Goal: Task Accomplishment & Management: Complete application form

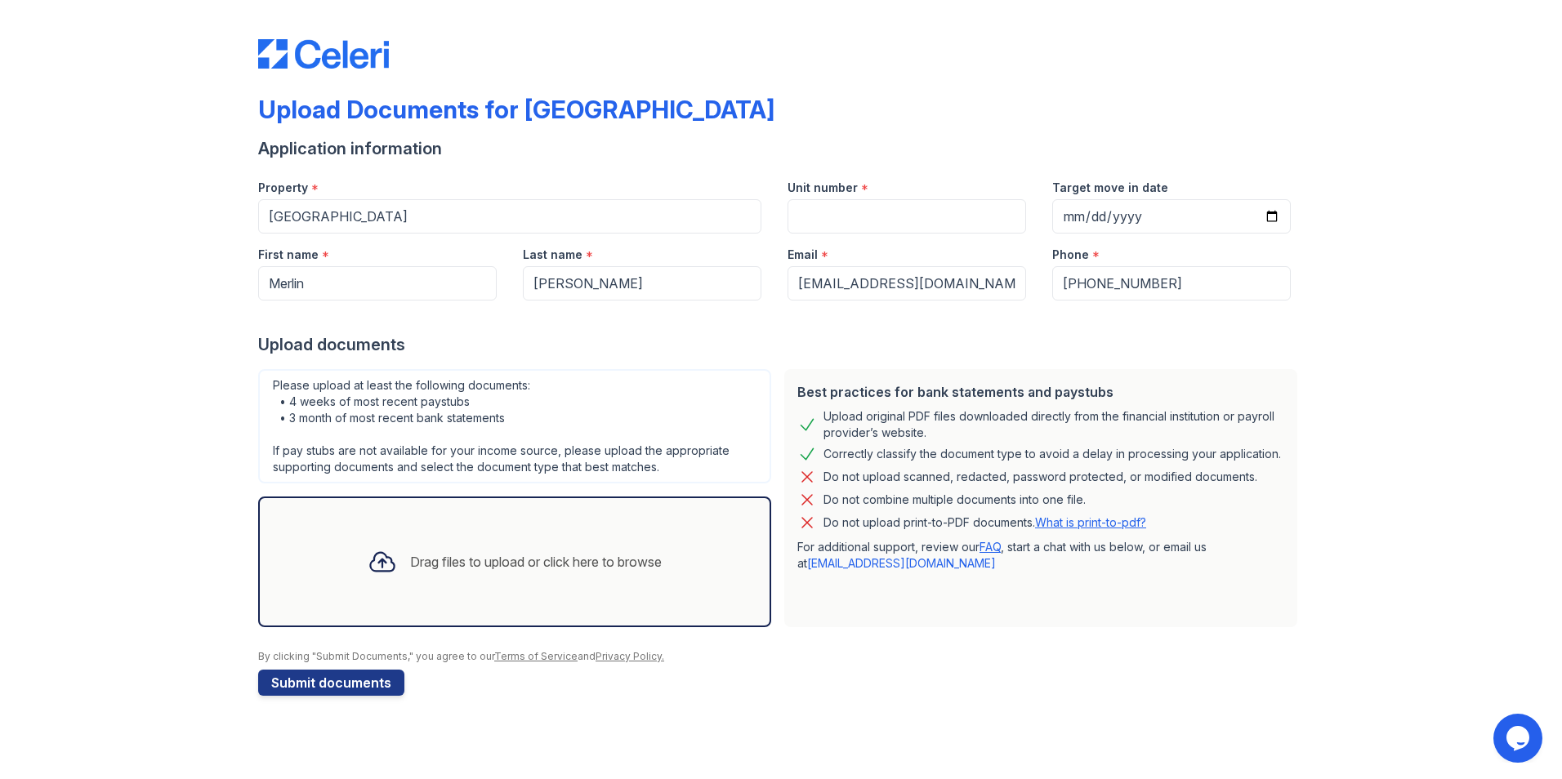
click at [510, 556] on div "Drag files to upload or click here to browse" at bounding box center [536, 562] width 252 height 20
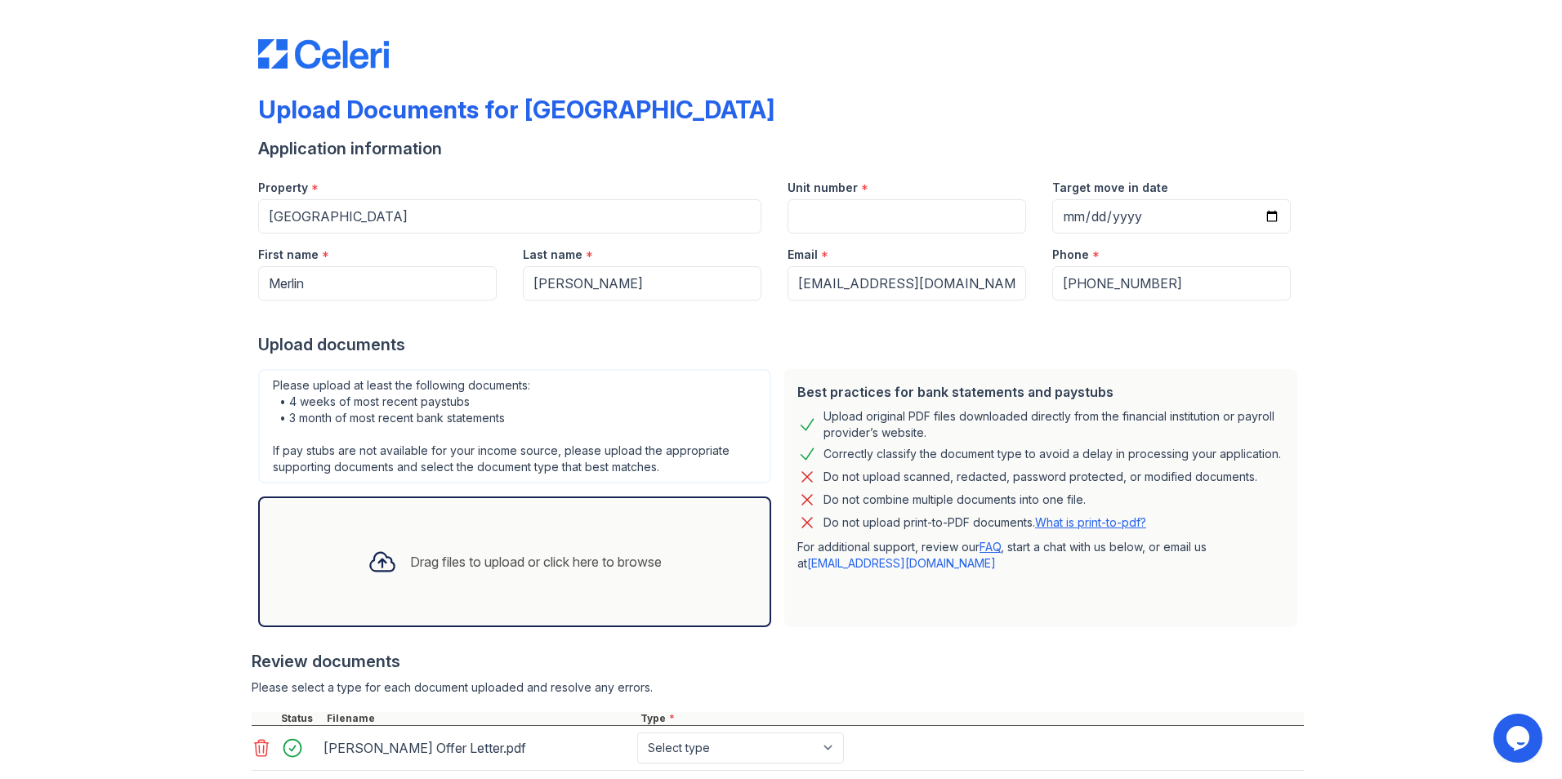
click at [475, 533] on div "Drag files to upload or click here to browse" at bounding box center [514, 562] width 513 height 131
click at [426, 567] on div "Drag files to upload or click here to browse" at bounding box center [536, 562] width 252 height 20
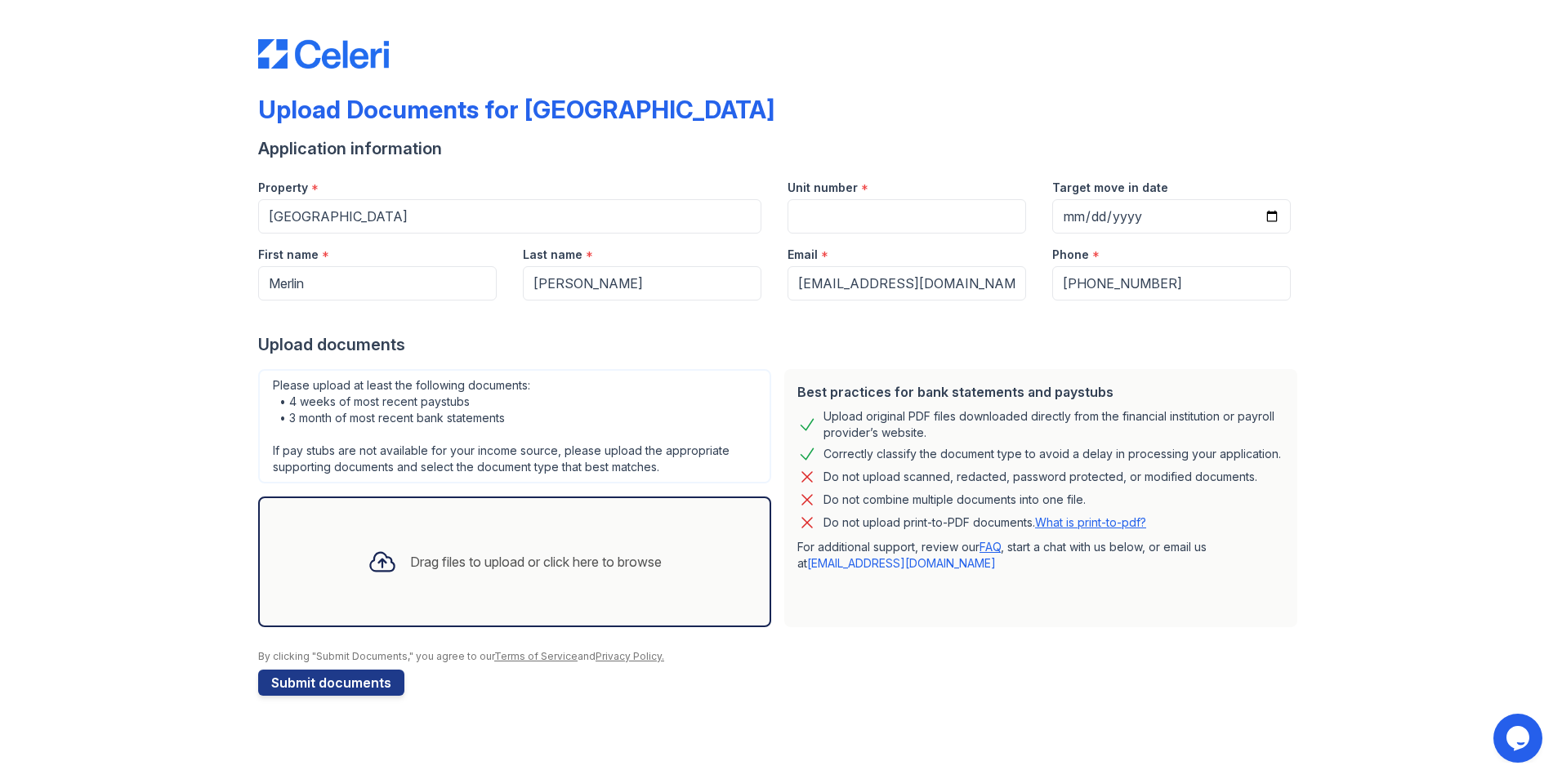
click at [465, 558] on div "Drag files to upload or click here to browse" at bounding box center [536, 562] width 252 height 20
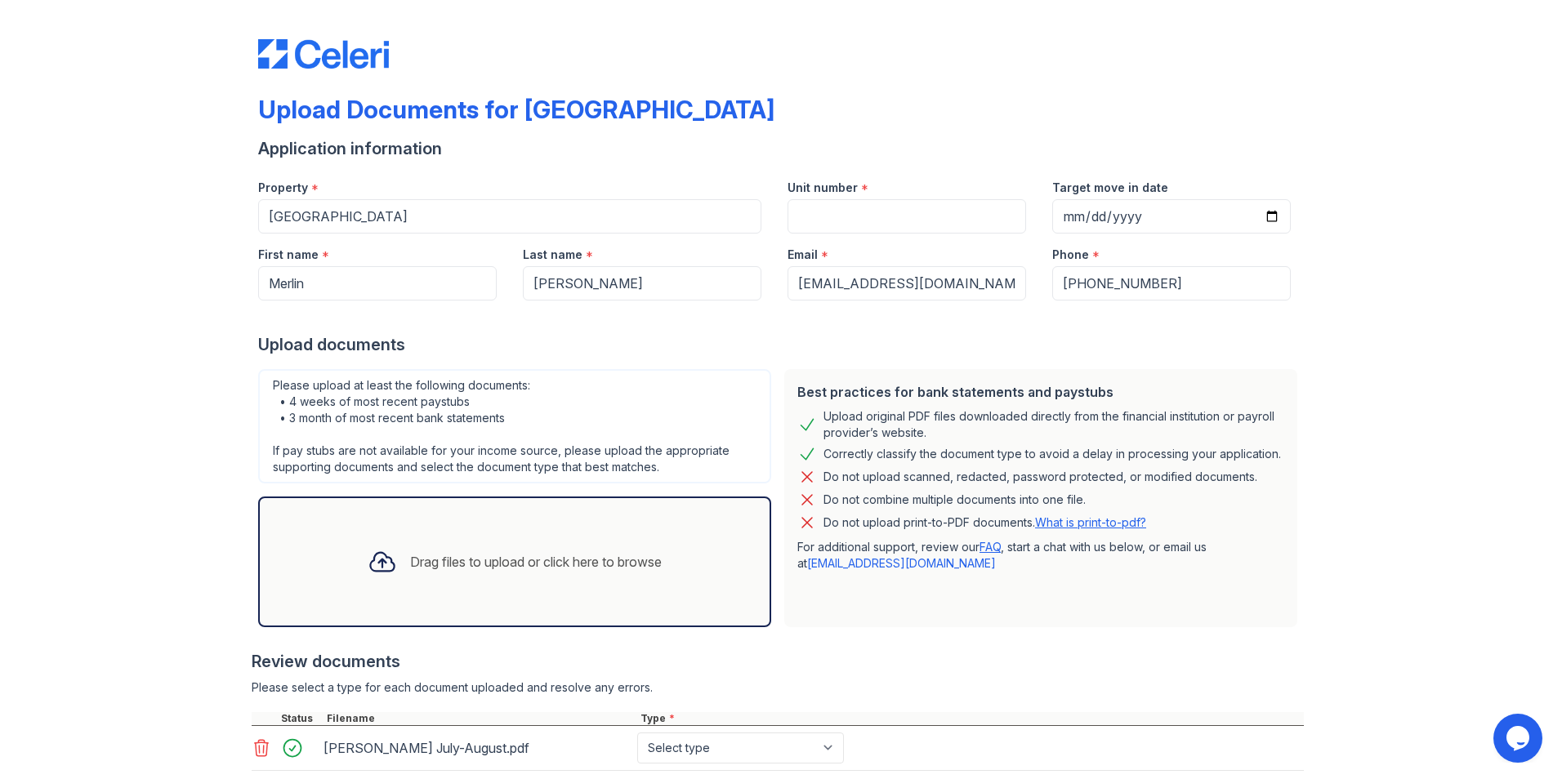
click at [546, 570] on div "Drag files to upload or click here to browse" at bounding box center [536, 562] width 252 height 20
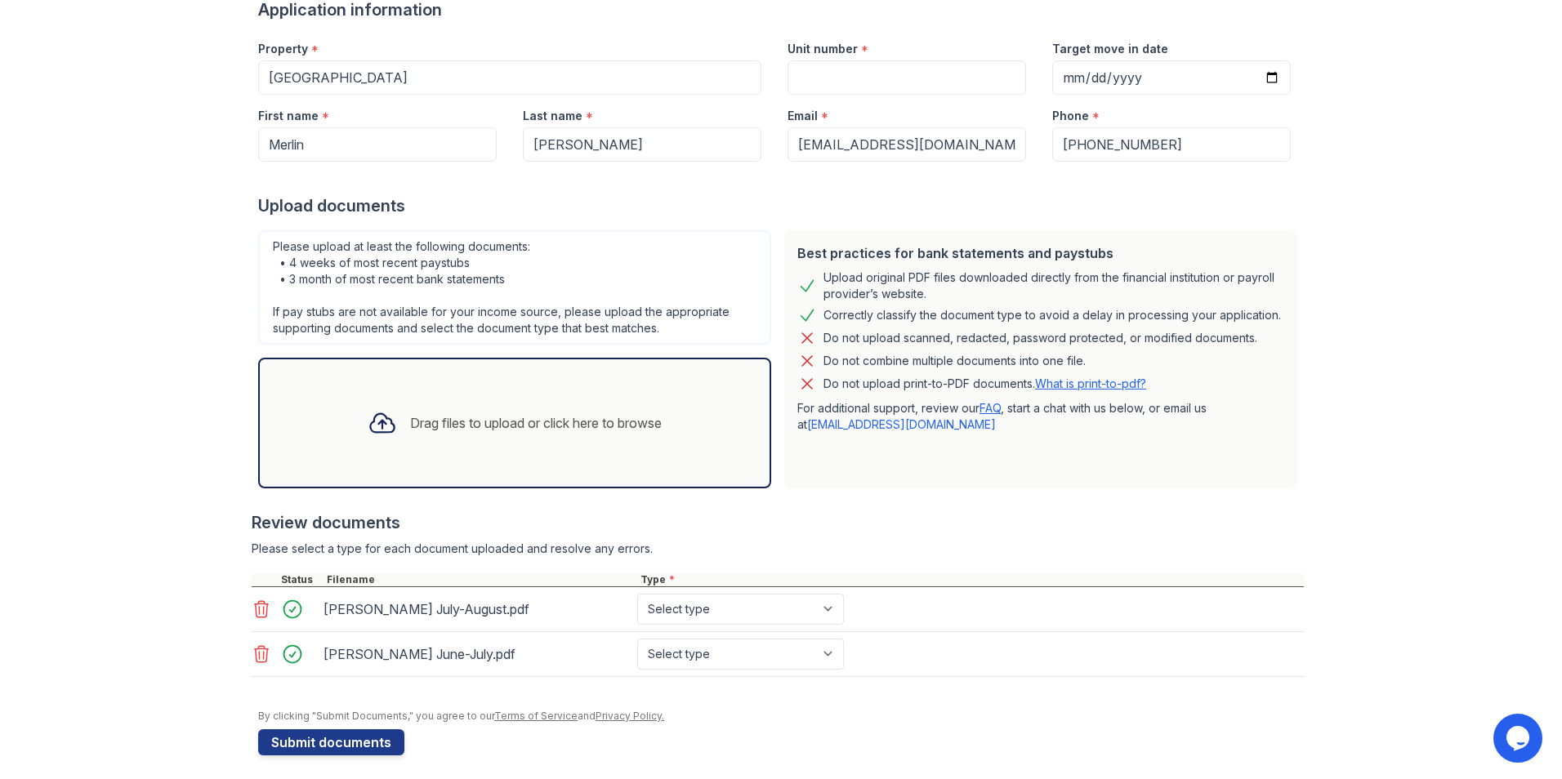
scroll to position [148, 0]
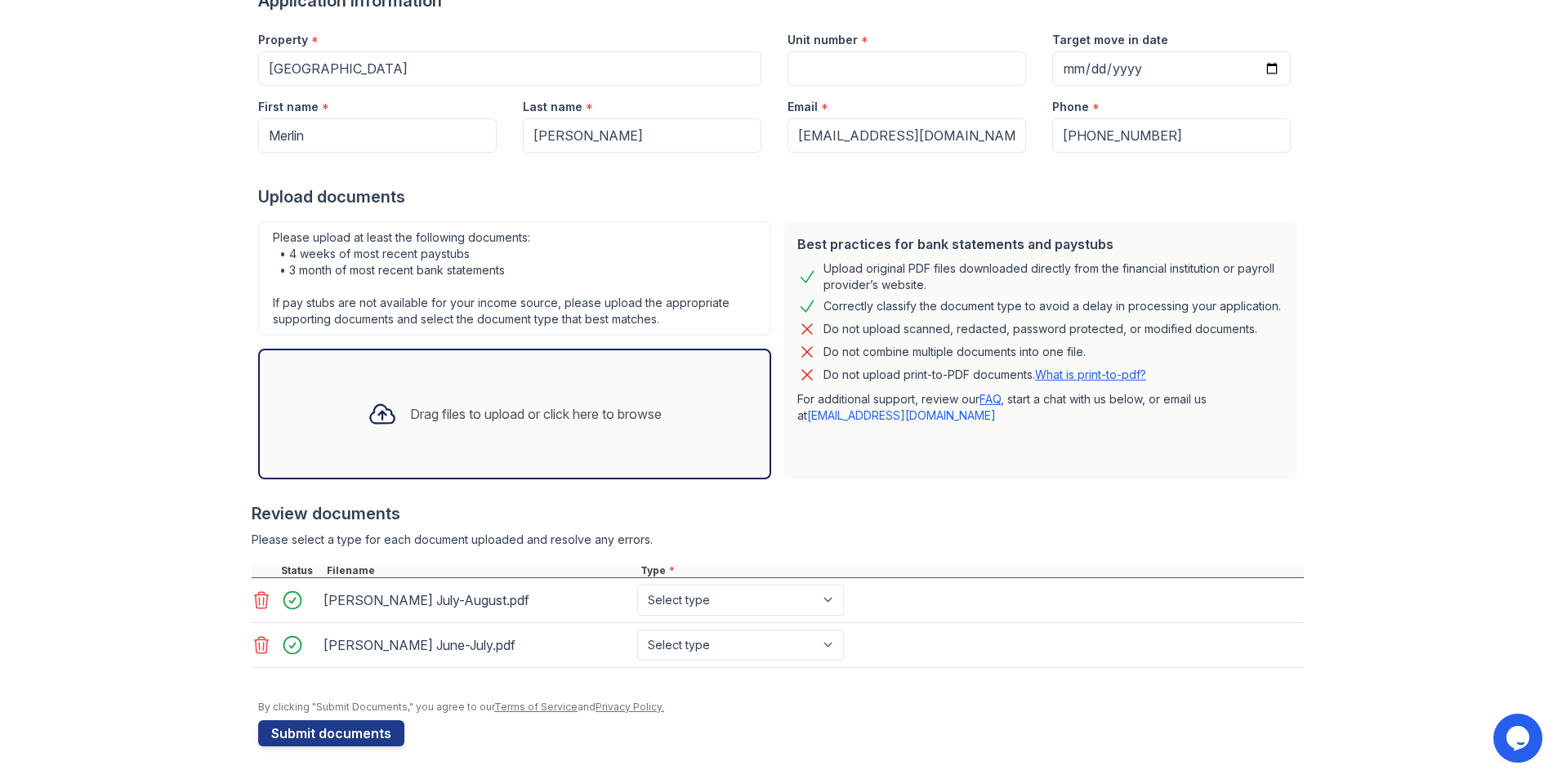
click at [453, 417] on div "Drag files to upload or click here to browse" at bounding box center [536, 414] width 252 height 20
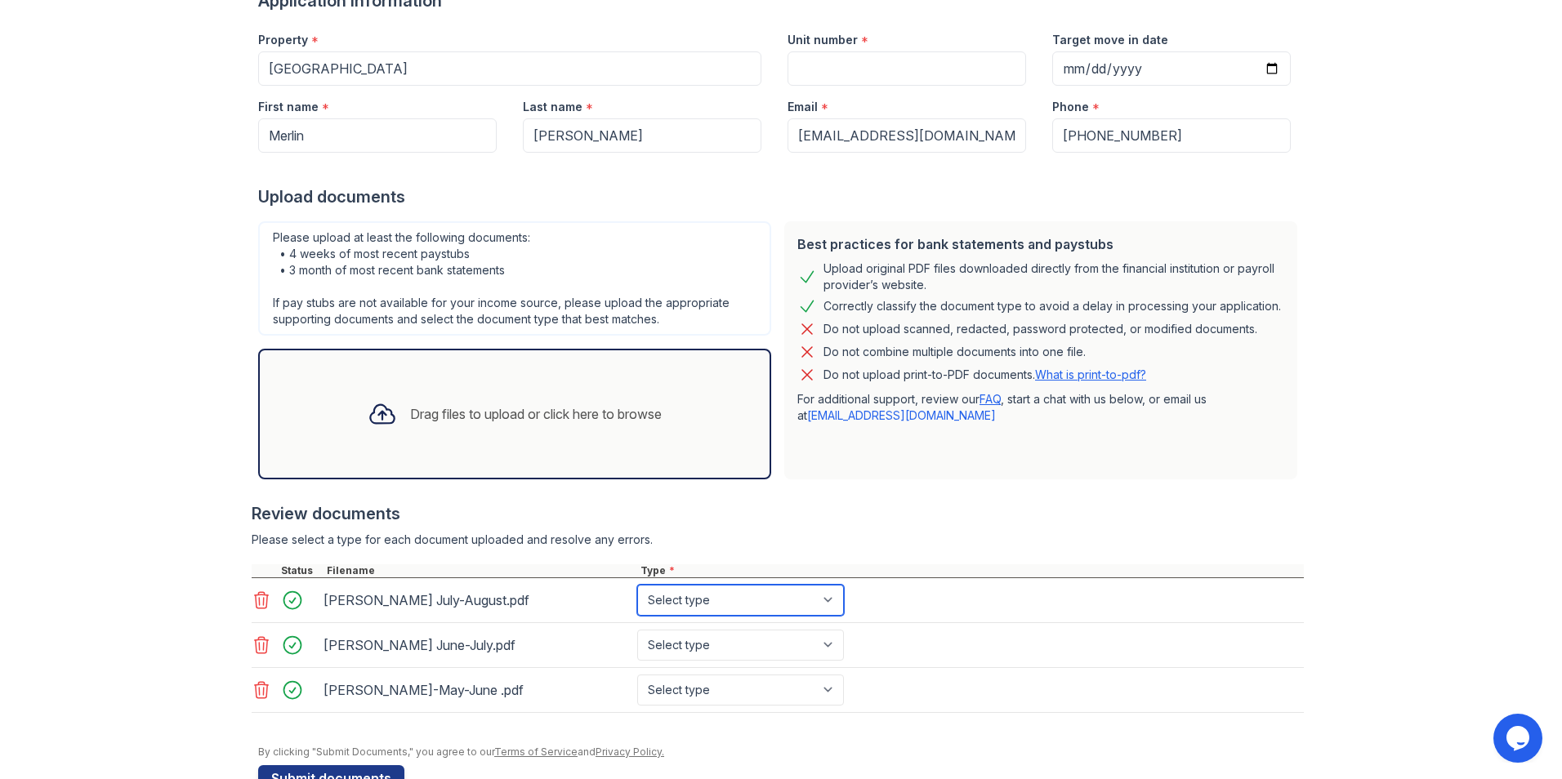
click at [828, 591] on select "Select type Paystub Bank Statement Offer Letter Tax Documents Benefit Award Let…" at bounding box center [740, 600] width 207 height 31
select select "bank_statement"
click at [637, 585] on select "Select type Paystub Bank Statement Offer Letter Tax Documents Benefit Award Let…" at bounding box center [740, 600] width 207 height 31
click at [826, 649] on select "Select type Paystub Bank Statement Offer Letter Tax Documents Benefit Award Let…" at bounding box center [740, 645] width 207 height 31
select select "bank_statement"
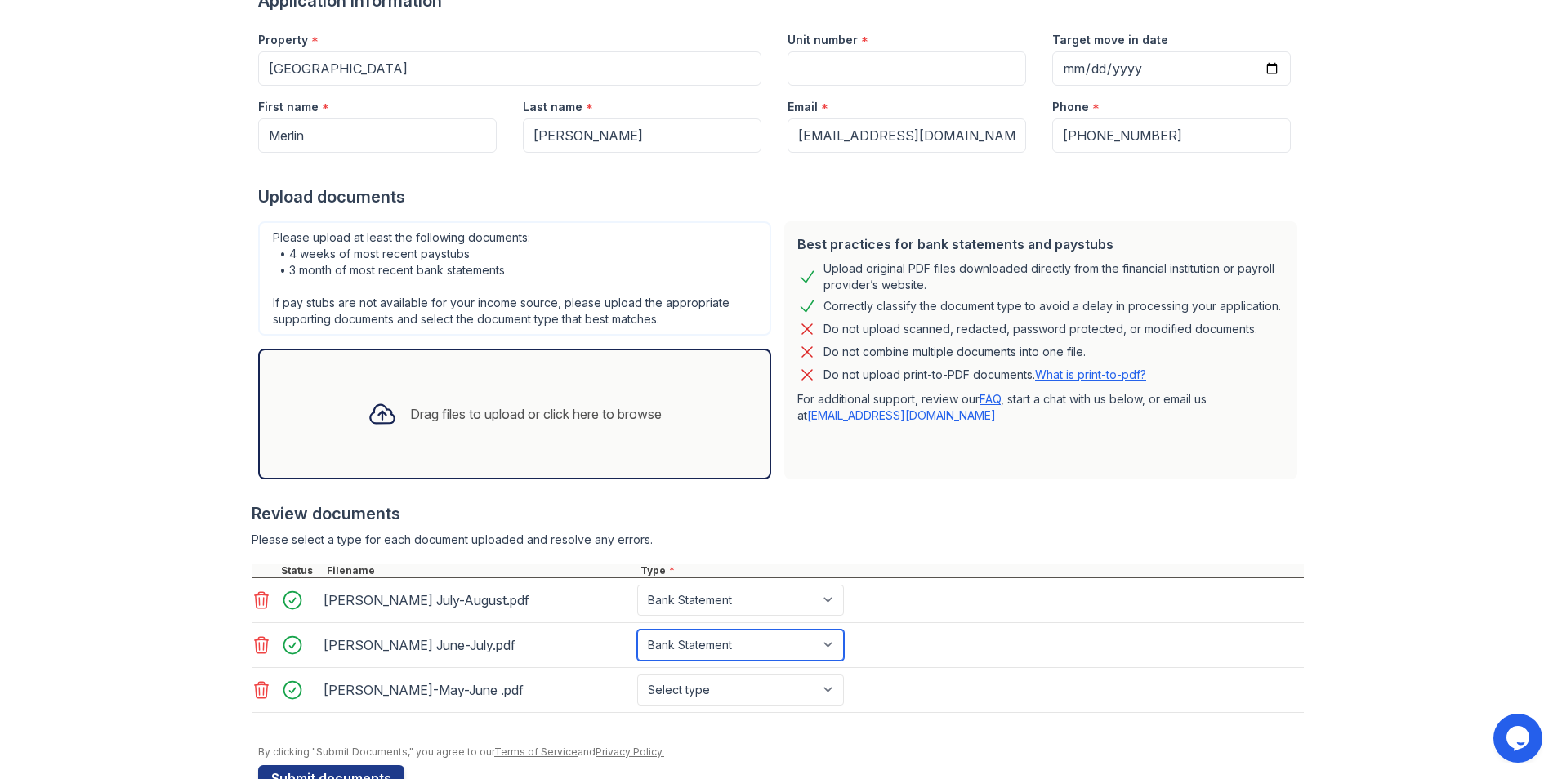
click at [637, 630] on select "Select type Paystub Bank Statement Offer Letter Tax Documents Benefit Award Let…" at bounding box center [740, 645] width 207 height 31
click at [832, 693] on select "Select type Paystub Bank Statement Offer Letter Tax Documents Benefit Award Let…" at bounding box center [740, 690] width 207 height 31
select select "bank_statement"
click at [637, 675] on select "Select type Paystub Bank Statement Offer Letter Tax Documents Benefit Award Let…" at bounding box center [740, 690] width 207 height 31
click at [534, 426] on div "Drag files to upload or click here to browse" at bounding box center [515, 414] width 320 height 56
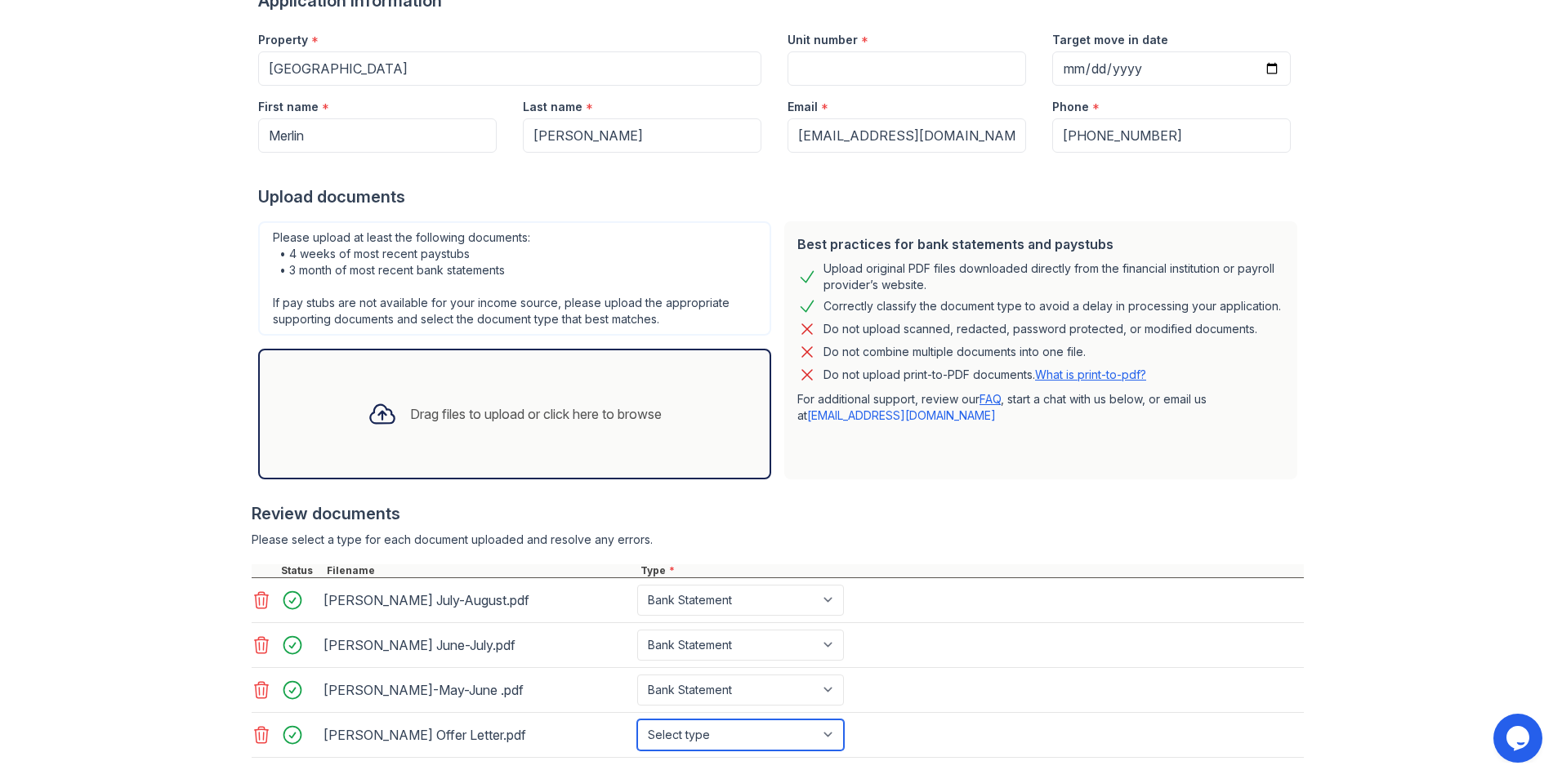
click at [832, 742] on select "Select type Paystub Bank Statement Offer Letter Tax Documents Benefit Award Let…" at bounding box center [740, 735] width 207 height 31
select select "offer_letter"
click at [637, 720] on select "Select type Paystub Bank Statement Offer Letter Tax Documents Benefit Award Let…" at bounding box center [740, 735] width 207 height 31
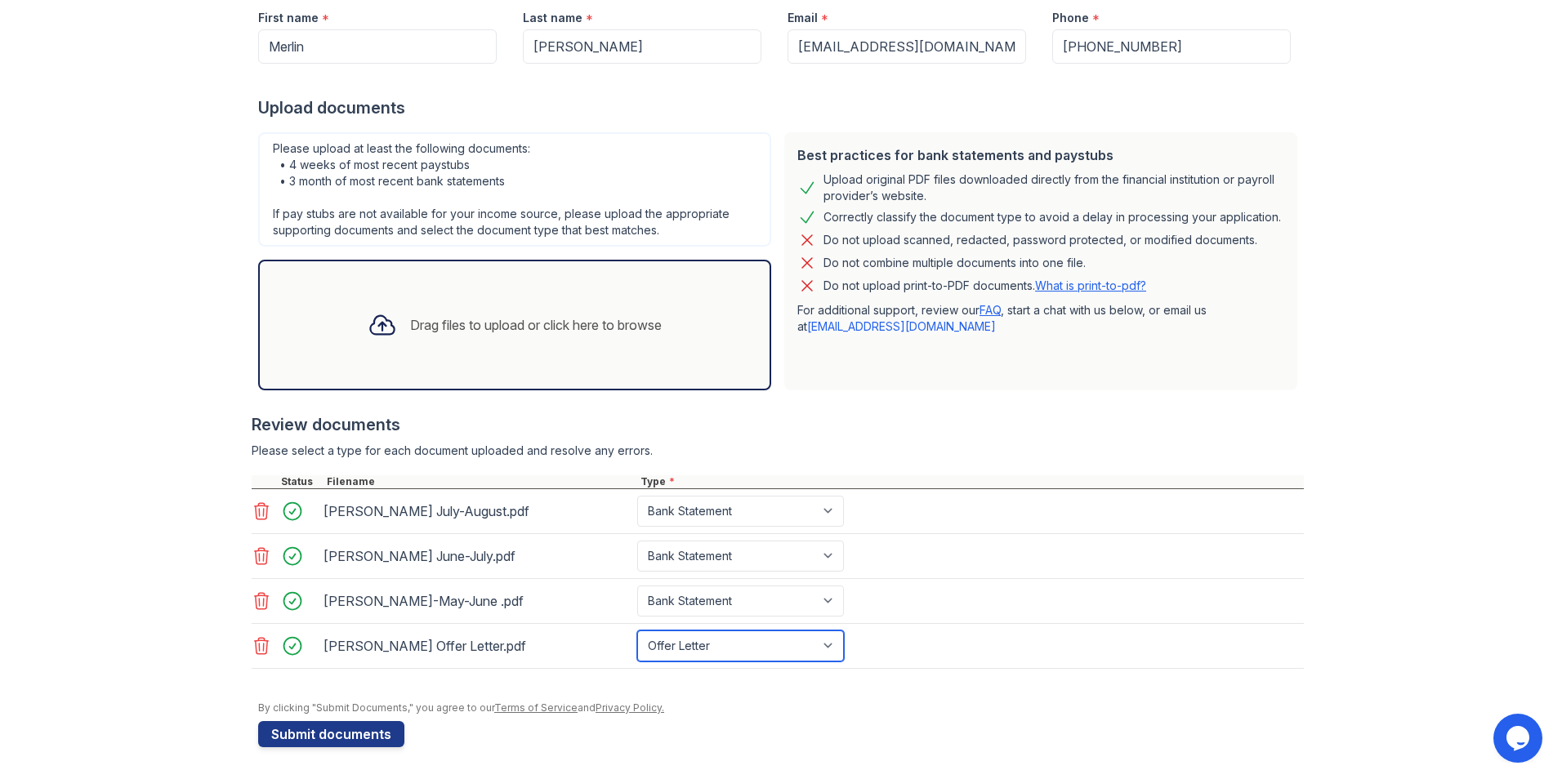
scroll to position [238, 0]
click at [328, 726] on button "Submit documents" at bounding box center [331, 733] width 146 height 26
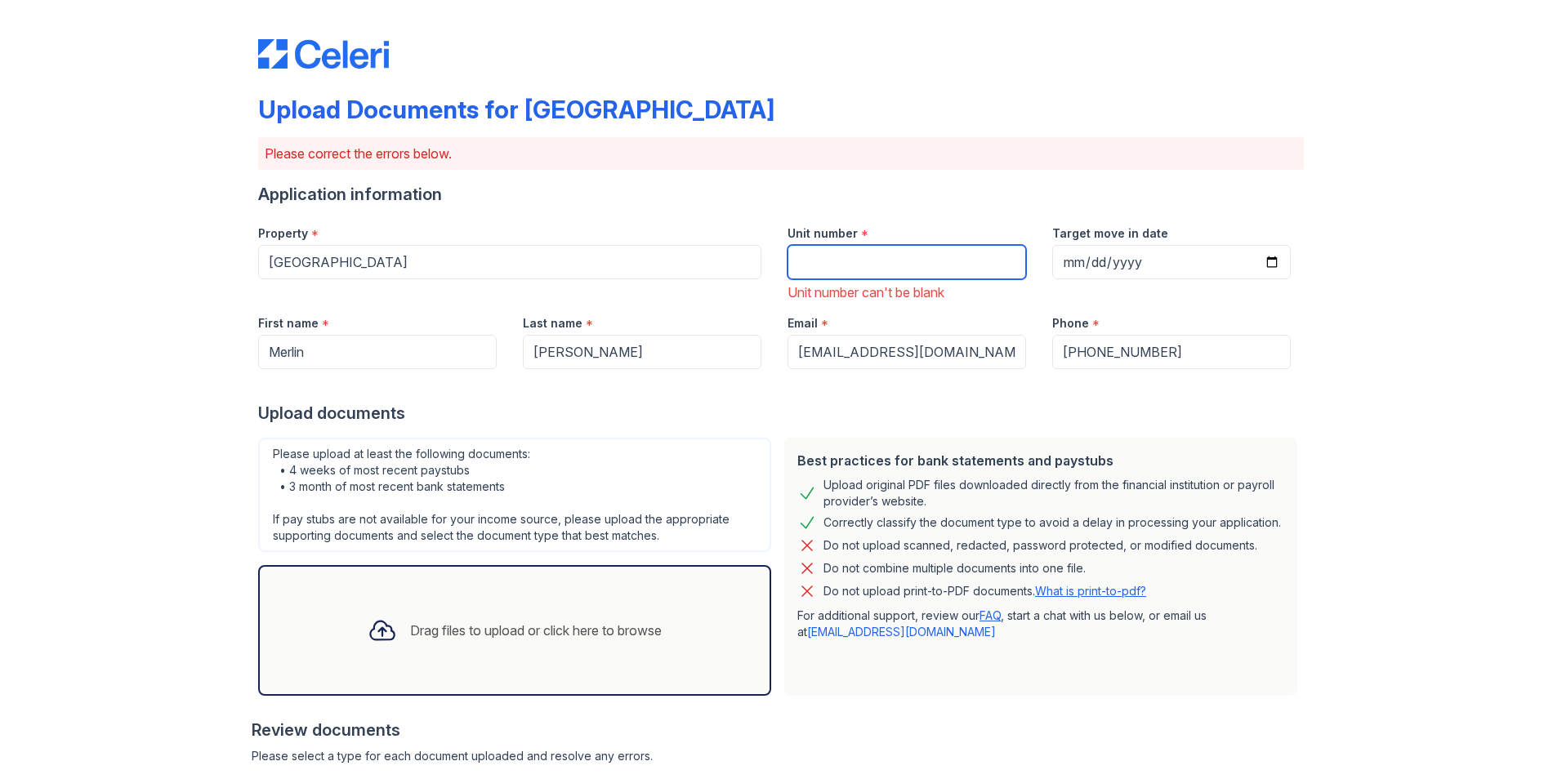
click at [855, 246] on input "Unit number" at bounding box center [906, 262] width 239 height 34
type input "1-303"
click at [1131, 270] on input "Target move in date" at bounding box center [1171, 262] width 239 height 34
click at [1269, 263] on input "Target move in date" at bounding box center [1171, 262] width 239 height 34
type input "2025-09-01"
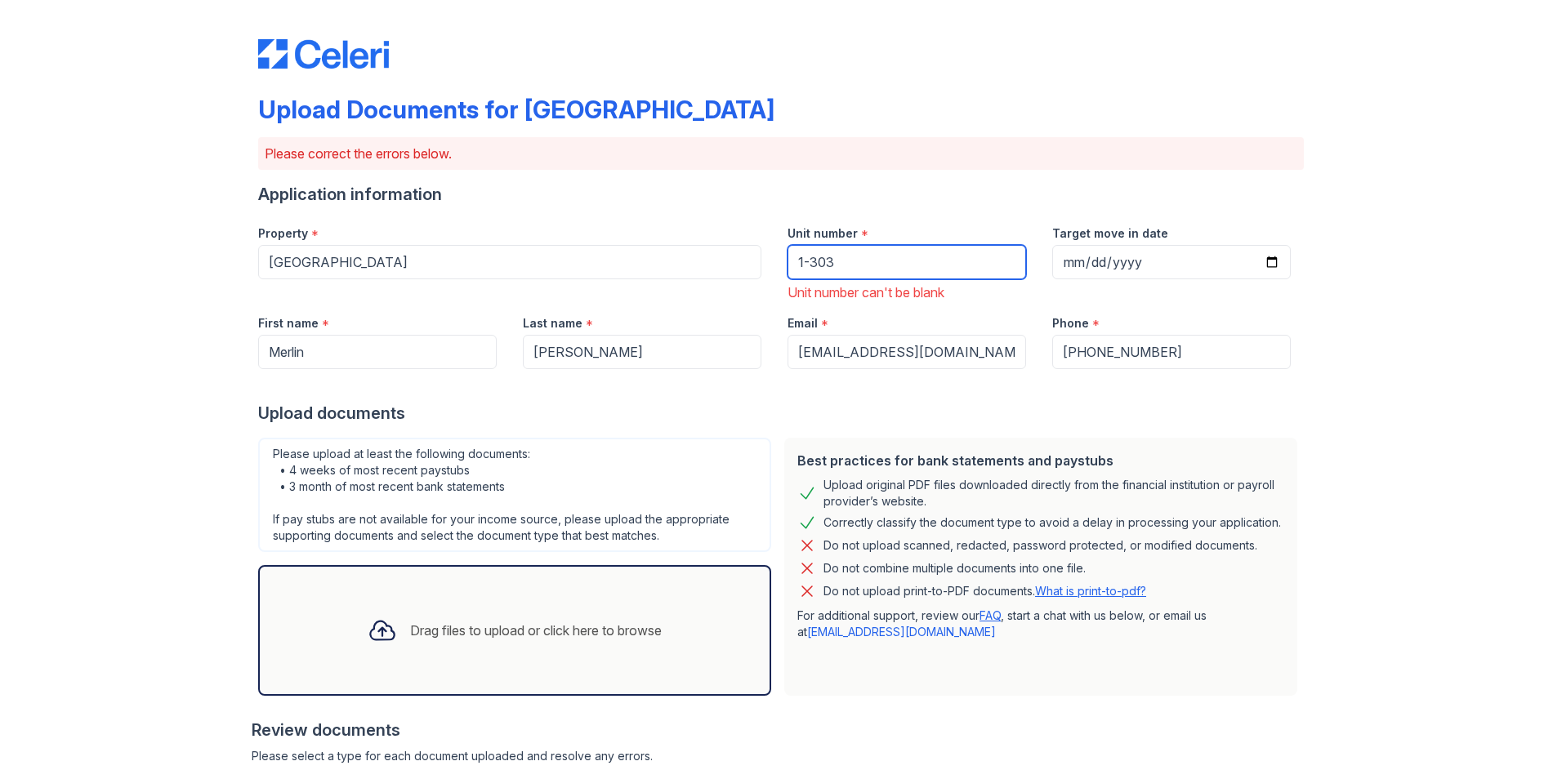
click at [806, 261] on input "1-303" at bounding box center [906, 262] width 239 height 34
type input "1303"
click at [934, 199] on div "Application information" at bounding box center [781, 194] width 1046 height 23
click at [916, 302] on div "Email *" at bounding box center [906, 318] width 239 height 33
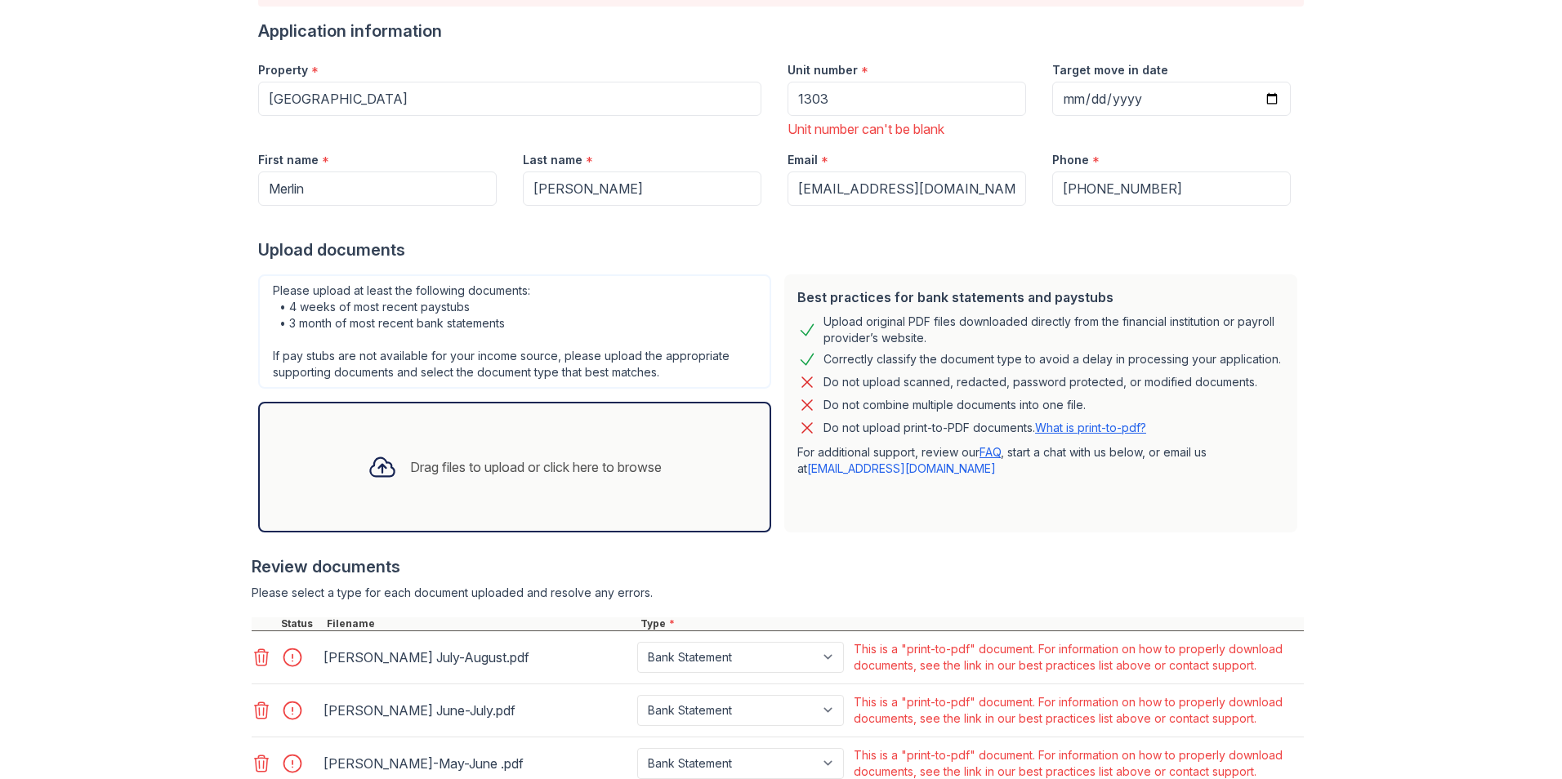
scroll to position [331, 0]
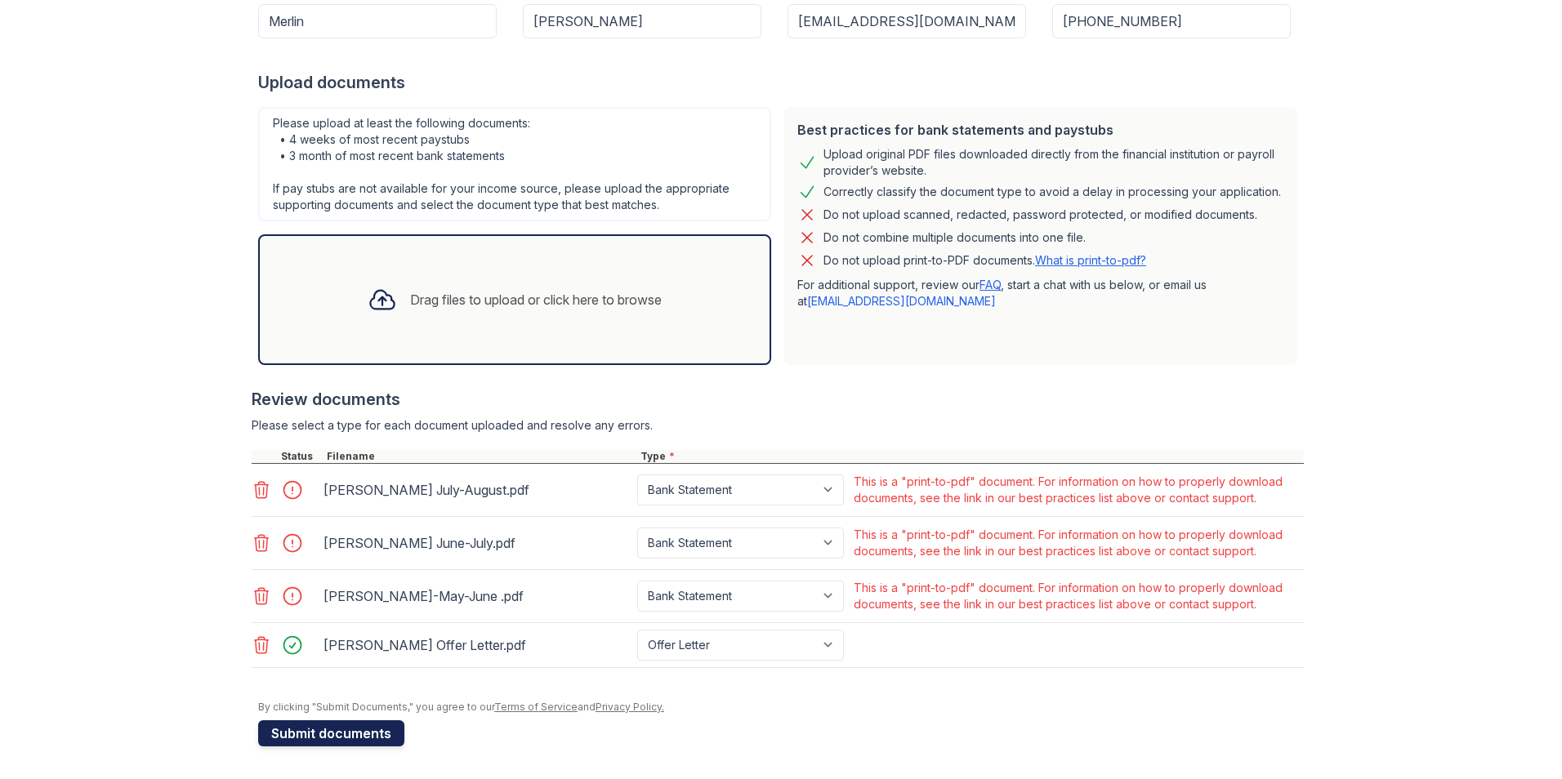
click at [338, 738] on button "Submit documents" at bounding box center [331, 733] width 146 height 26
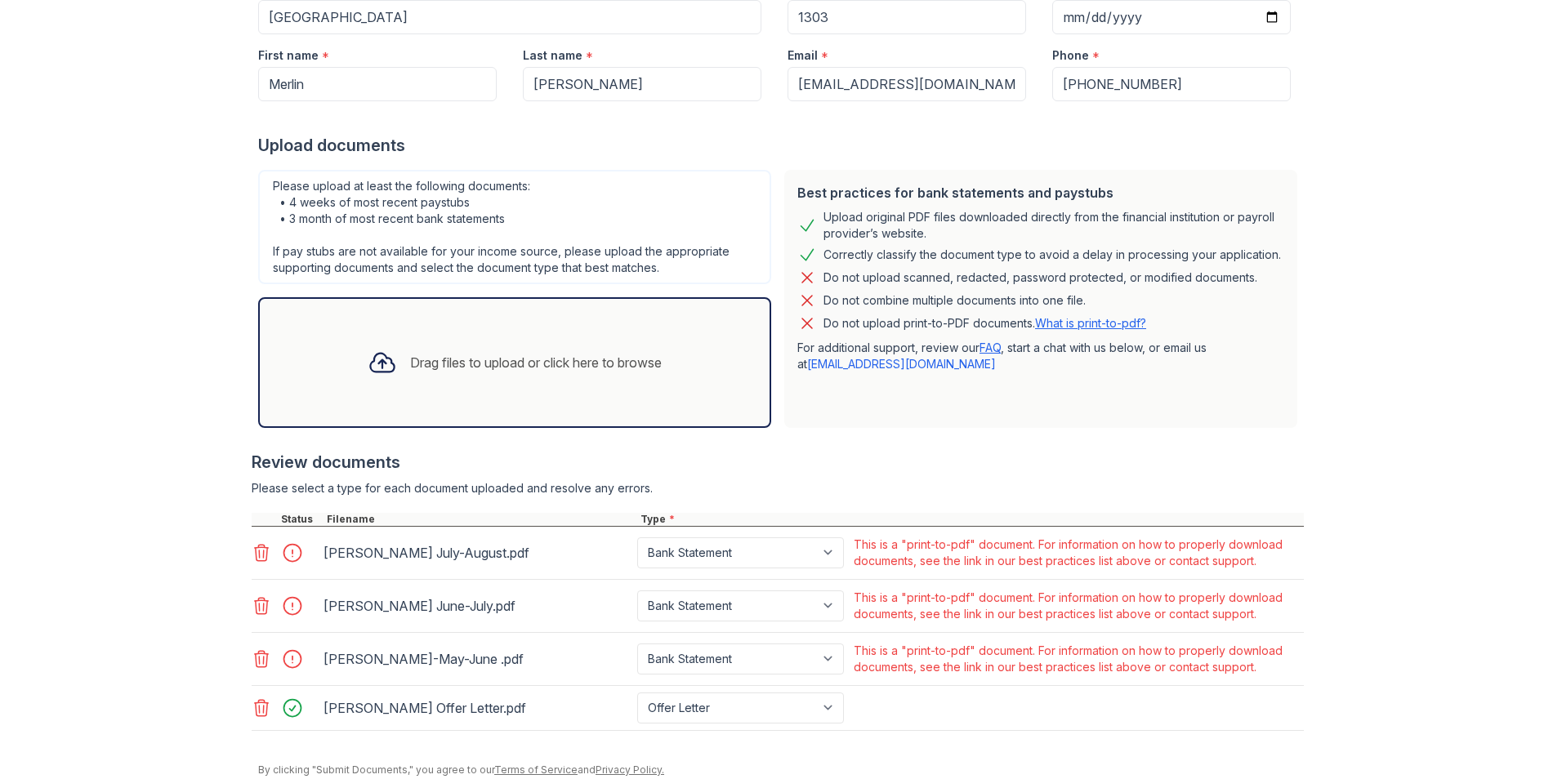
scroll to position [308, 0]
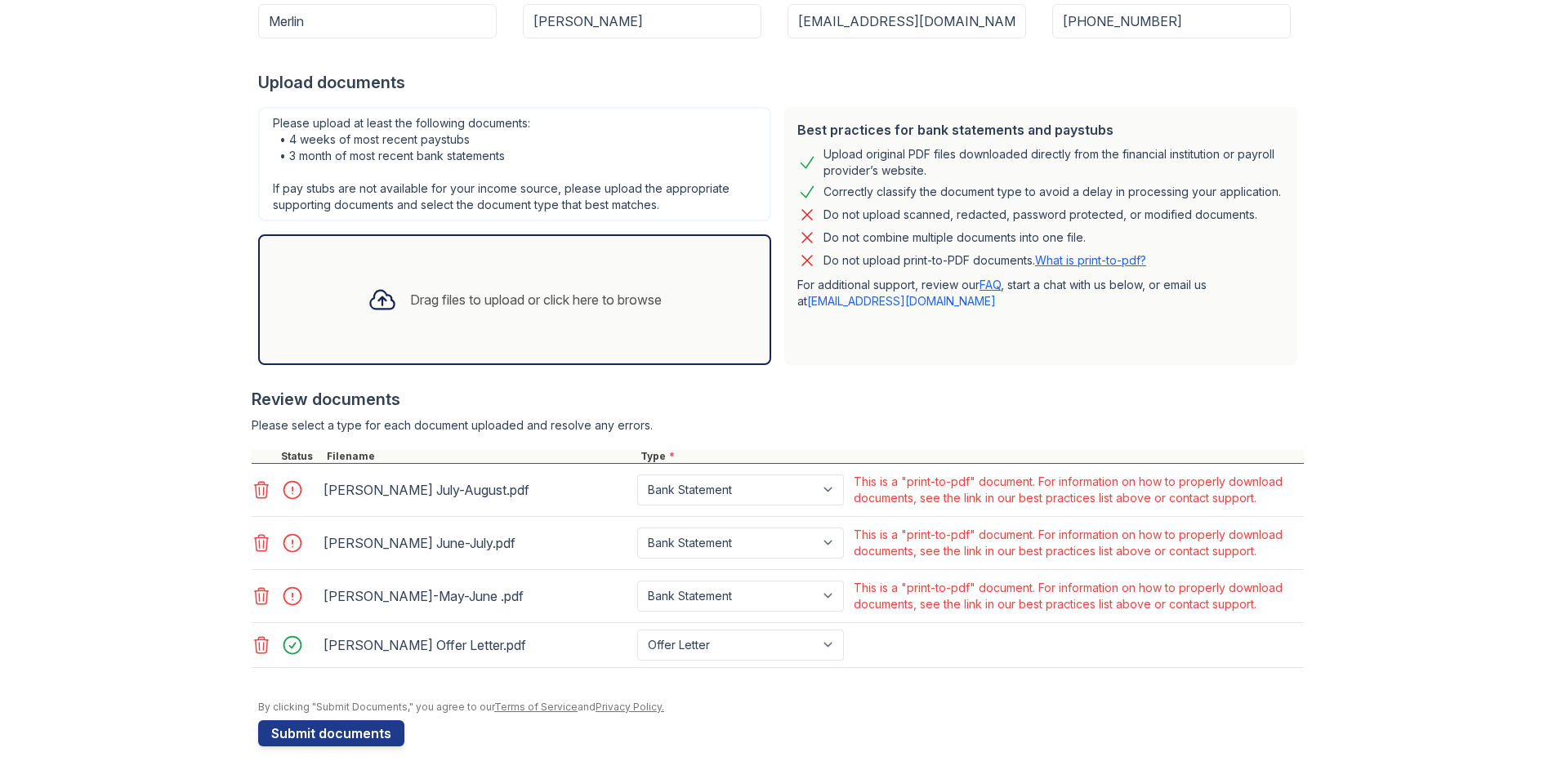
click at [254, 491] on icon at bounding box center [262, 490] width 20 height 20
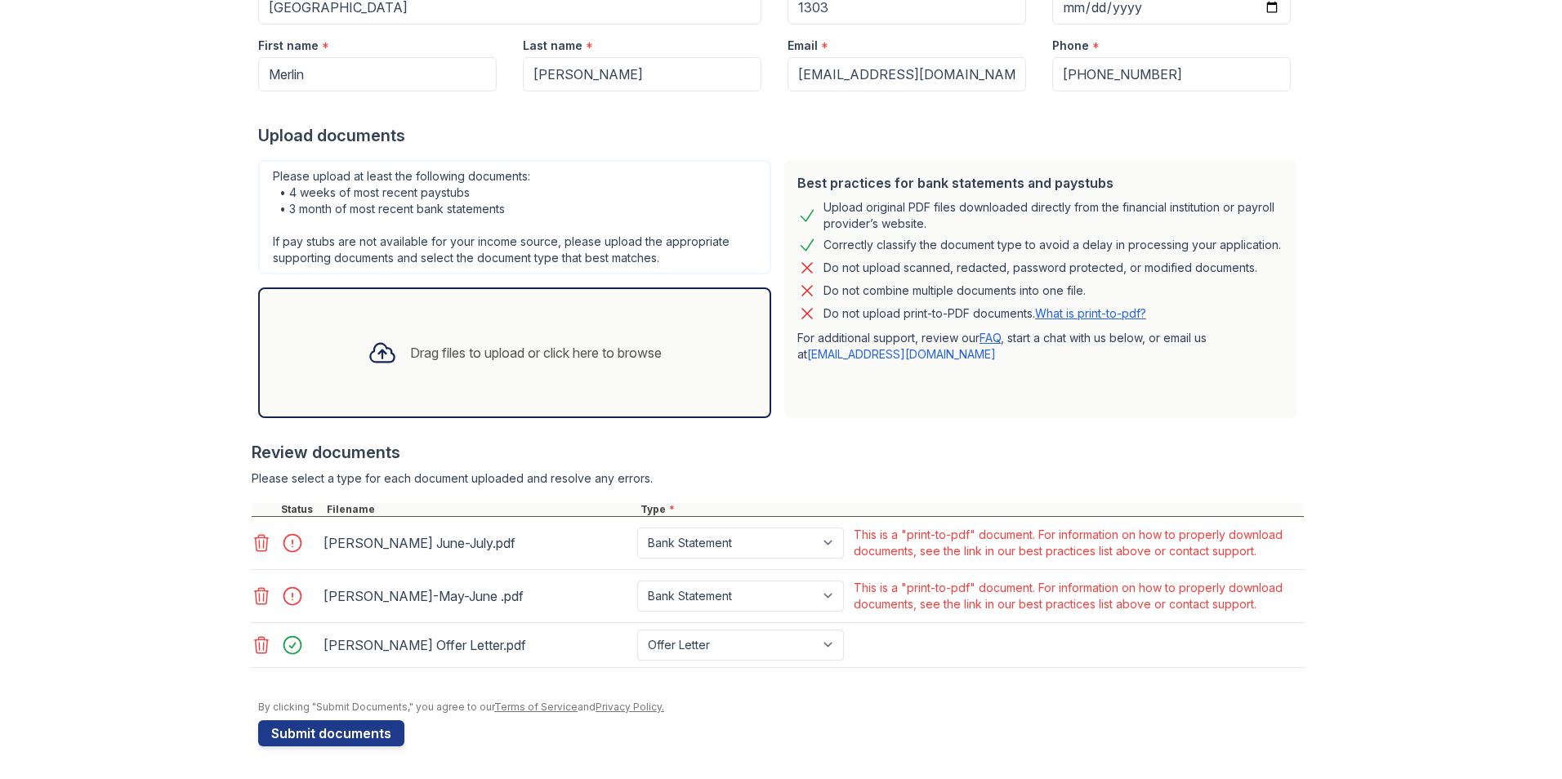
click at [265, 549] on icon at bounding box center [262, 543] width 20 height 20
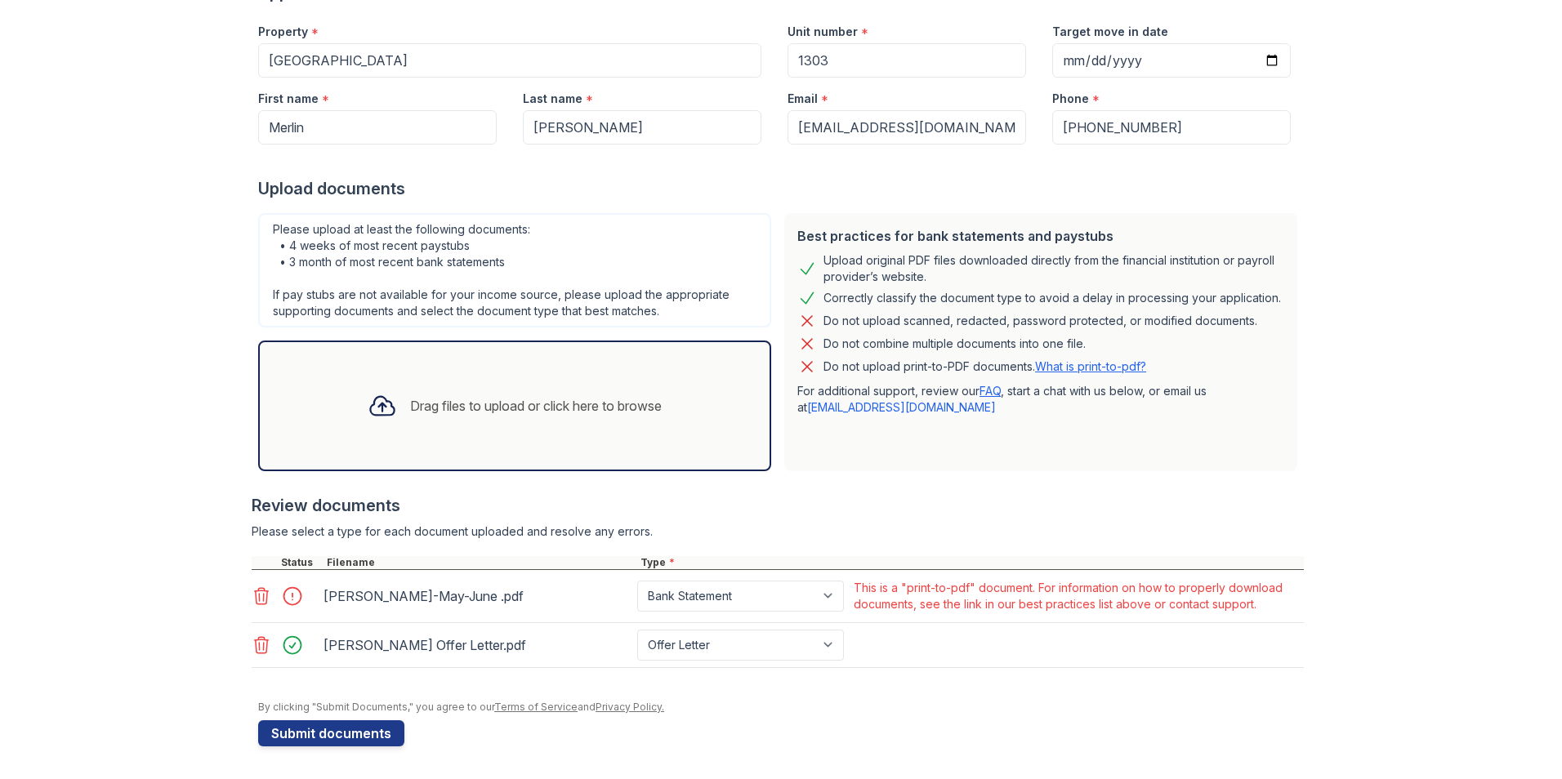
scroll to position [202, 0]
click at [256, 607] on div at bounding box center [263, 596] width 23 height 23
click at [259, 595] on icon at bounding box center [262, 596] width 20 height 20
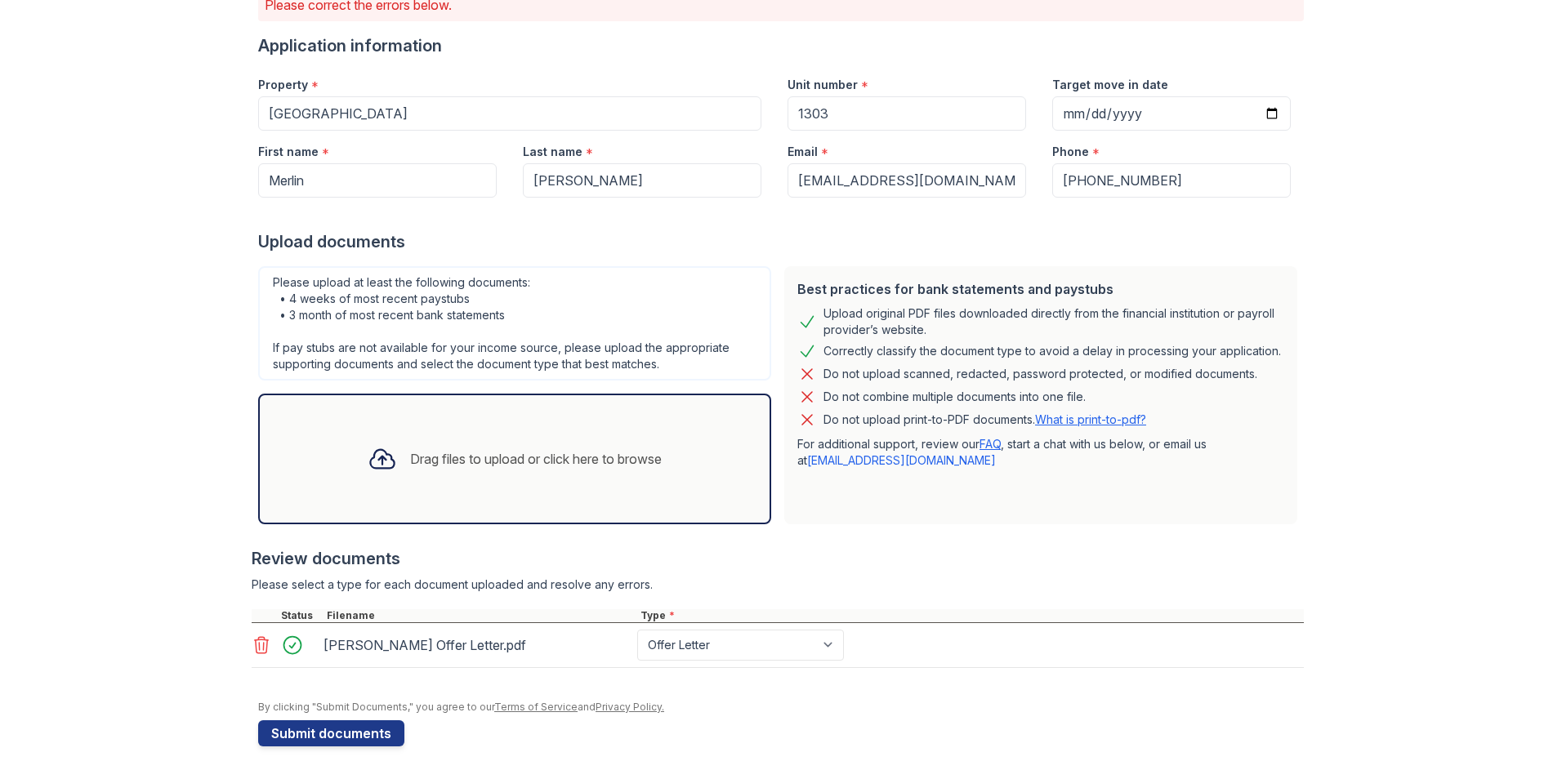
click at [414, 478] on div "Drag files to upload or click here to browse" at bounding box center [515, 459] width 320 height 56
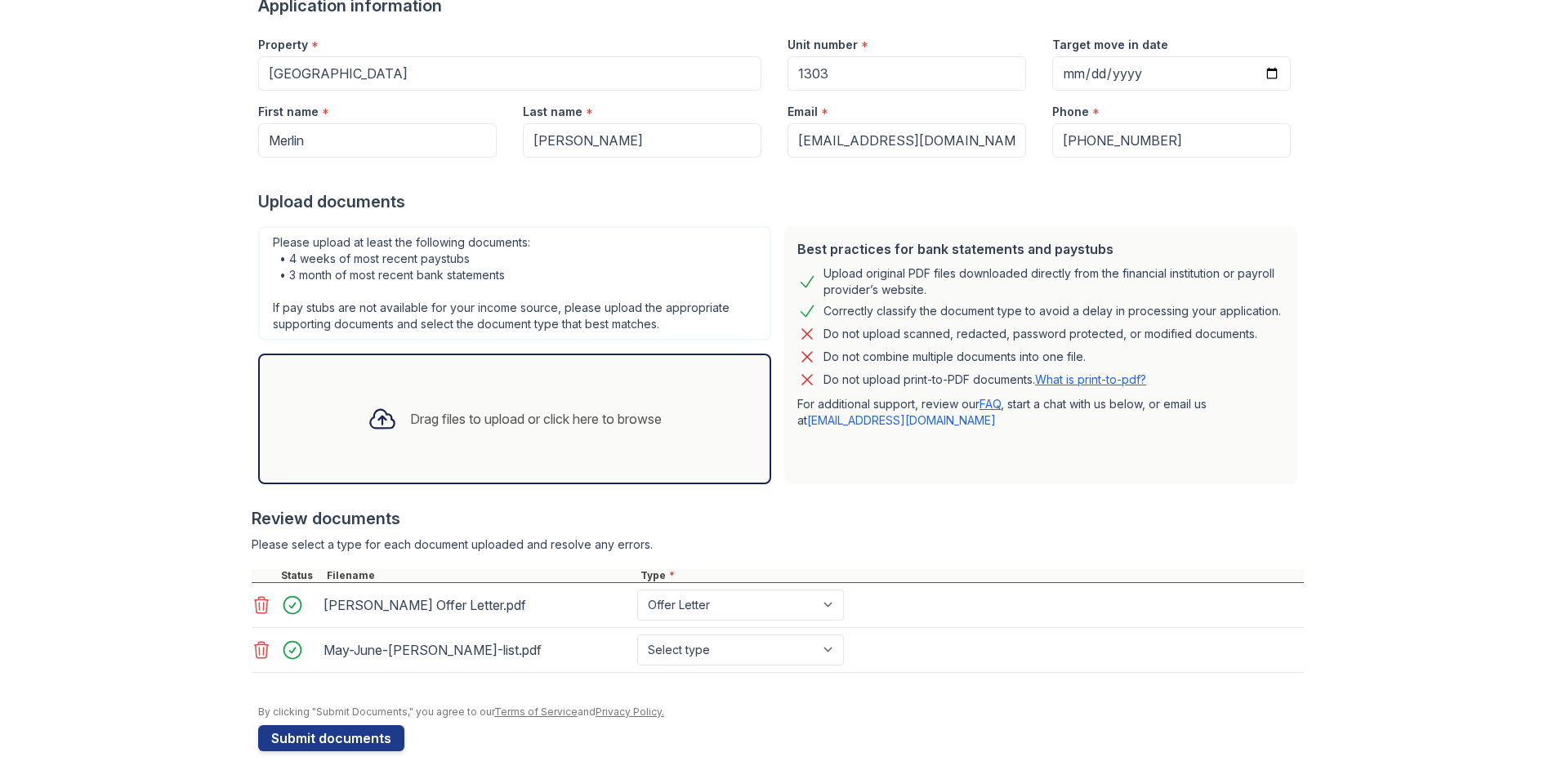
scroll to position [194, 0]
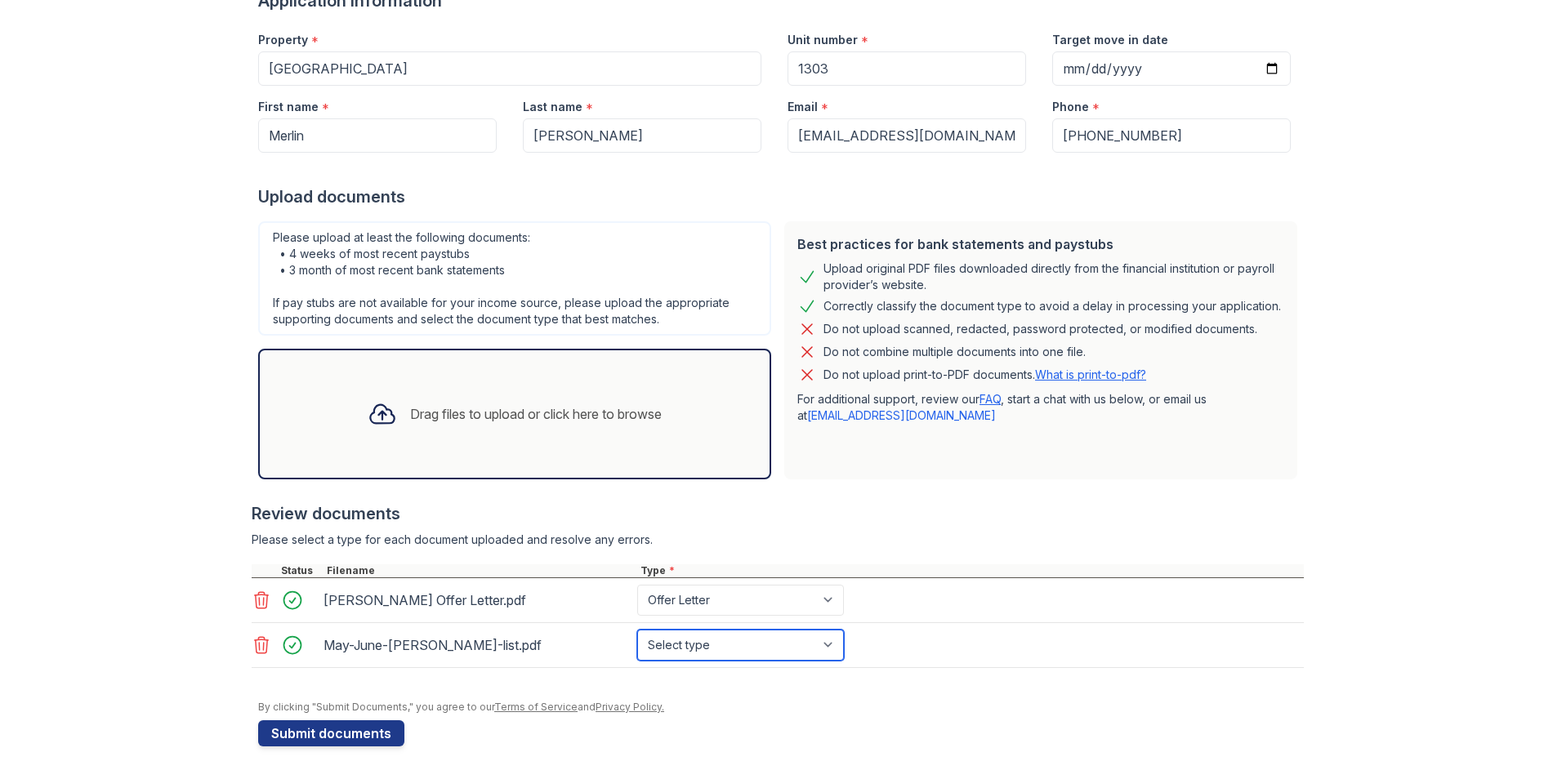
click at [836, 640] on select "Select type Paystub Bank Statement Offer Letter Tax Documents Benefit Award Let…" at bounding box center [740, 645] width 207 height 31
select select "bank_statement"
click at [637, 630] on select "Select type Paystub Bank Statement Offer Letter Tax Documents Benefit Award Let…" at bounding box center [740, 645] width 207 height 31
click at [440, 418] on div "Drag files to upload or click here to browse" at bounding box center [536, 414] width 252 height 20
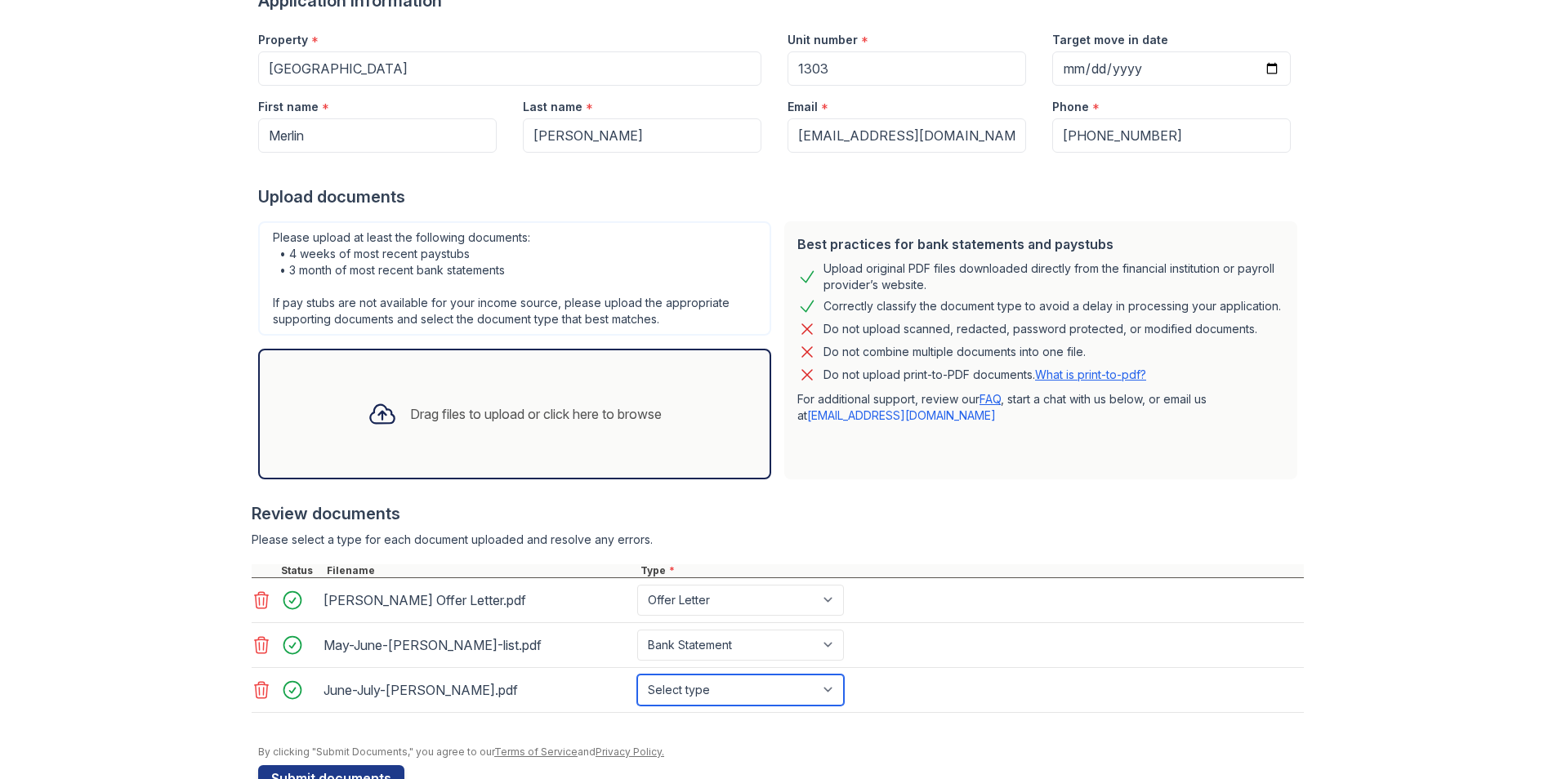
click at [753, 692] on select "Select type Paystub Bank Statement Offer Letter Tax Documents Benefit Award Let…" at bounding box center [740, 690] width 207 height 31
select select "bank_statement"
click at [637, 675] on select "Select type Paystub Bank Statement Offer Letter Tax Documents Benefit Award Let…" at bounding box center [740, 690] width 207 height 31
click at [524, 400] on div "Drag files to upload or click here to browse" at bounding box center [515, 414] width 320 height 56
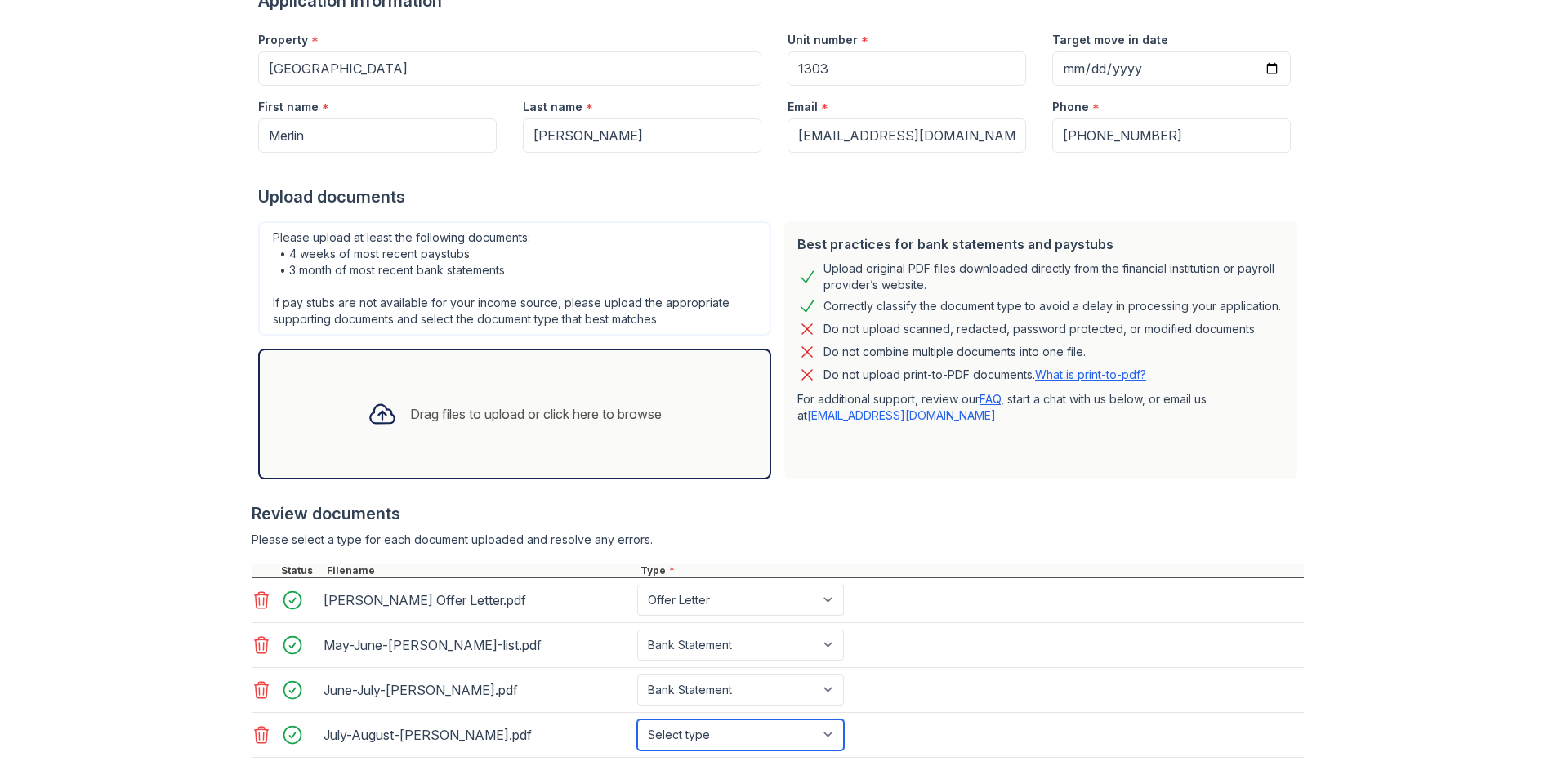
click at [727, 725] on select "Select type Paystub Bank Statement Offer Letter Tax Documents Benefit Award Let…" at bounding box center [740, 735] width 207 height 31
select select "bank_statement"
click at [637, 720] on select "Select type Paystub Bank Statement Offer Letter Tax Documents Benefit Award Let…" at bounding box center [740, 735] width 207 height 31
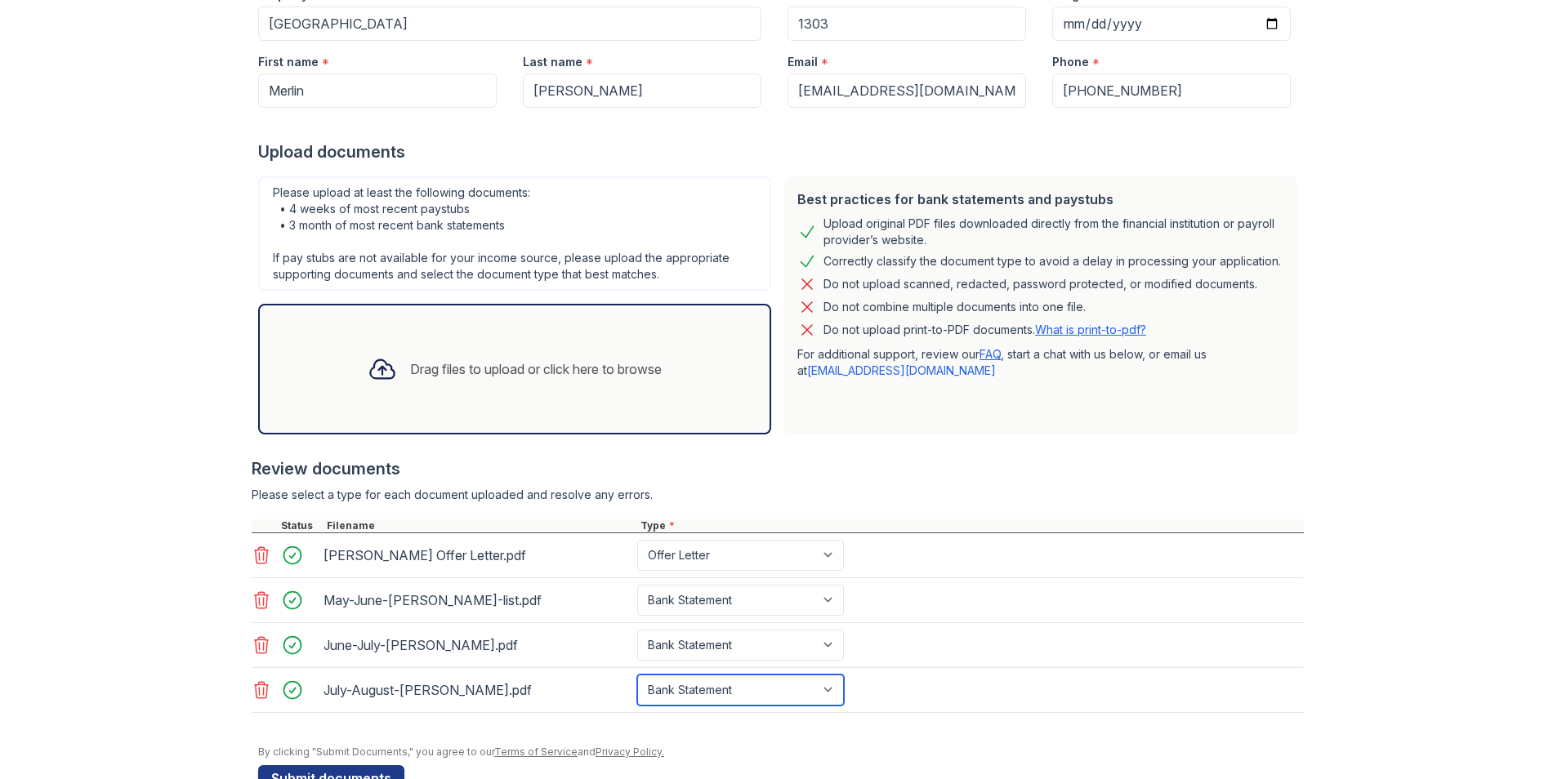
scroll to position [283, 0]
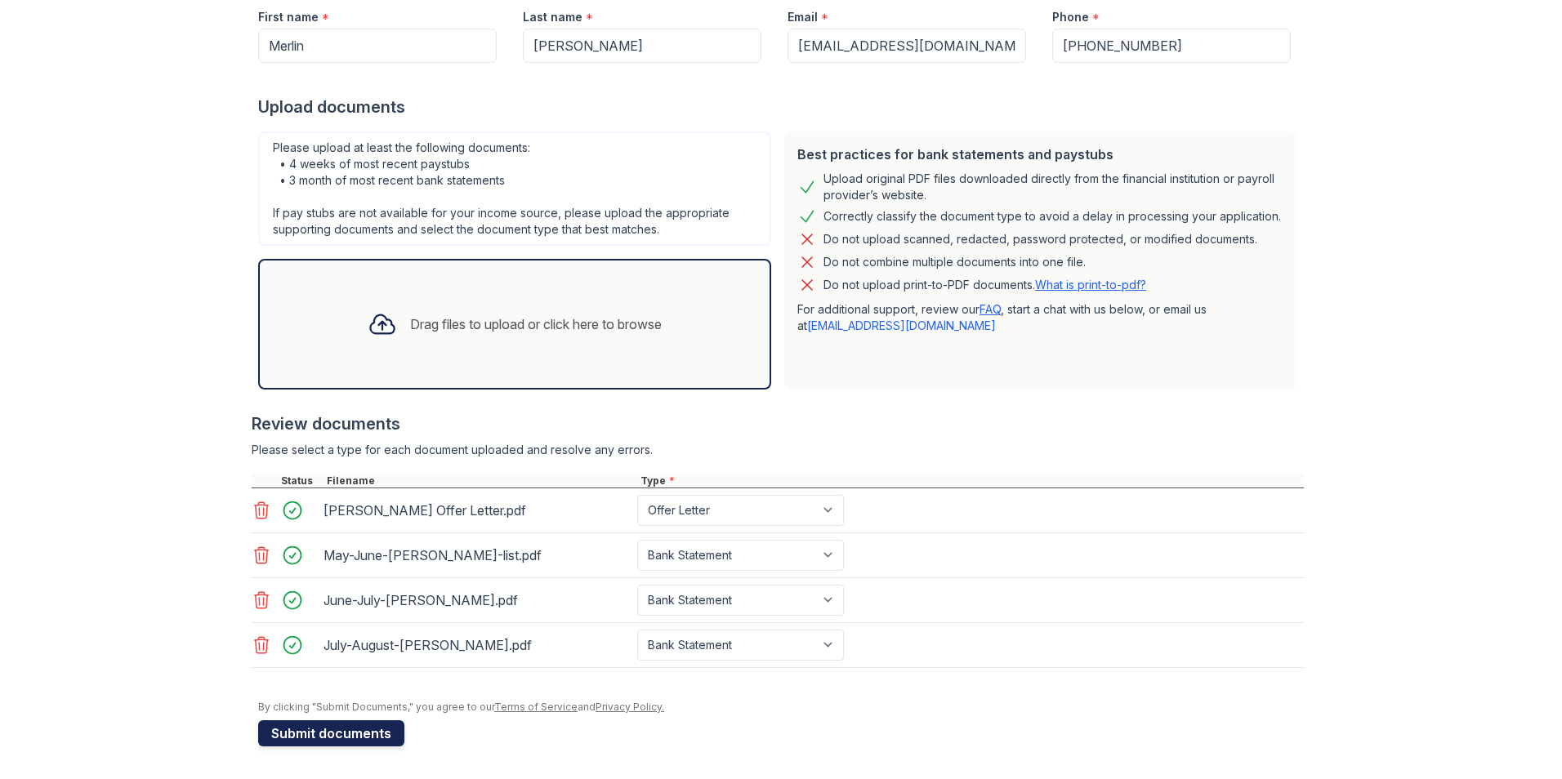
click at [341, 731] on button "Submit documents" at bounding box center [331, 733] width 146 height 26
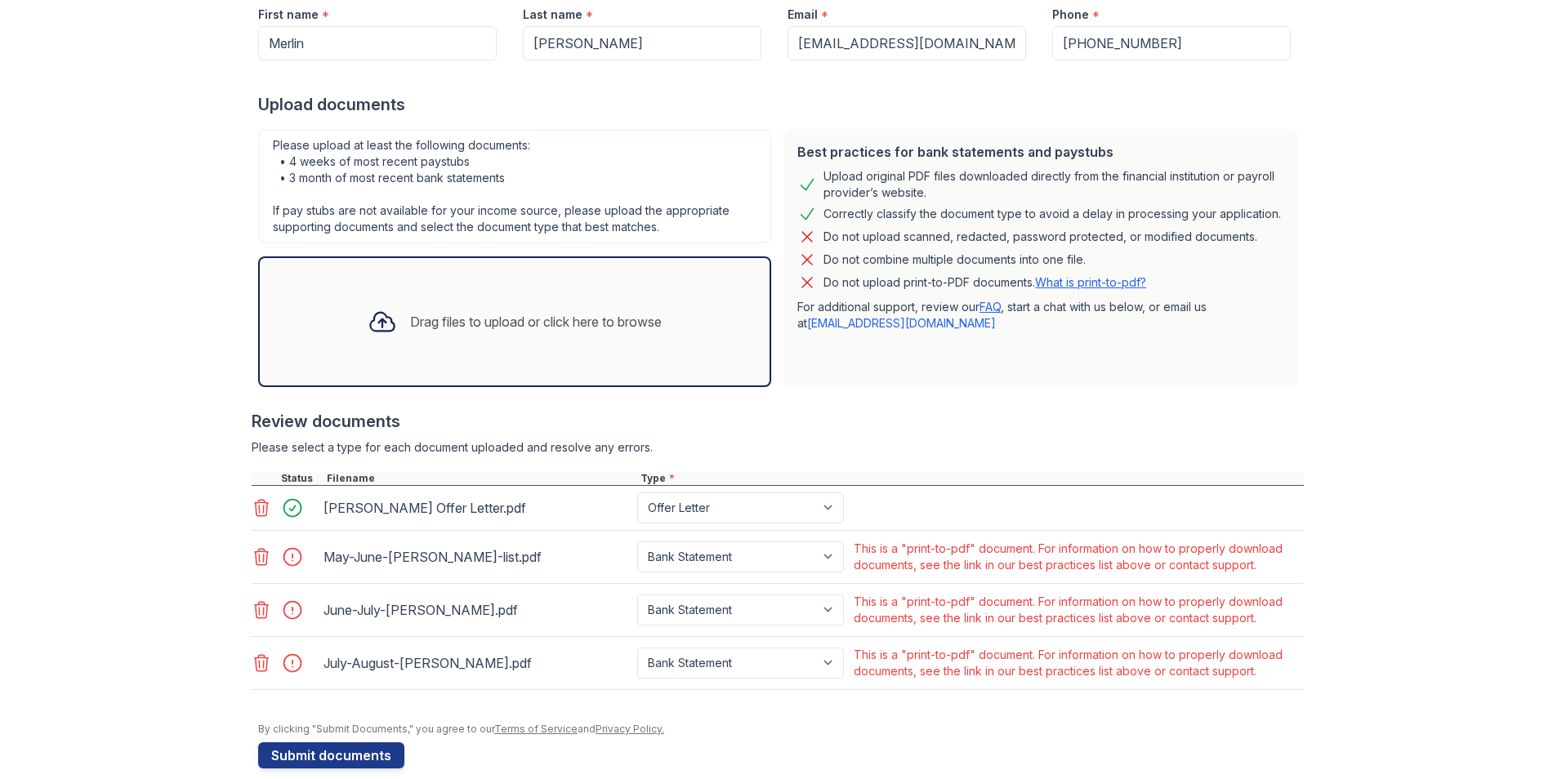
scroll to position [308, 0]
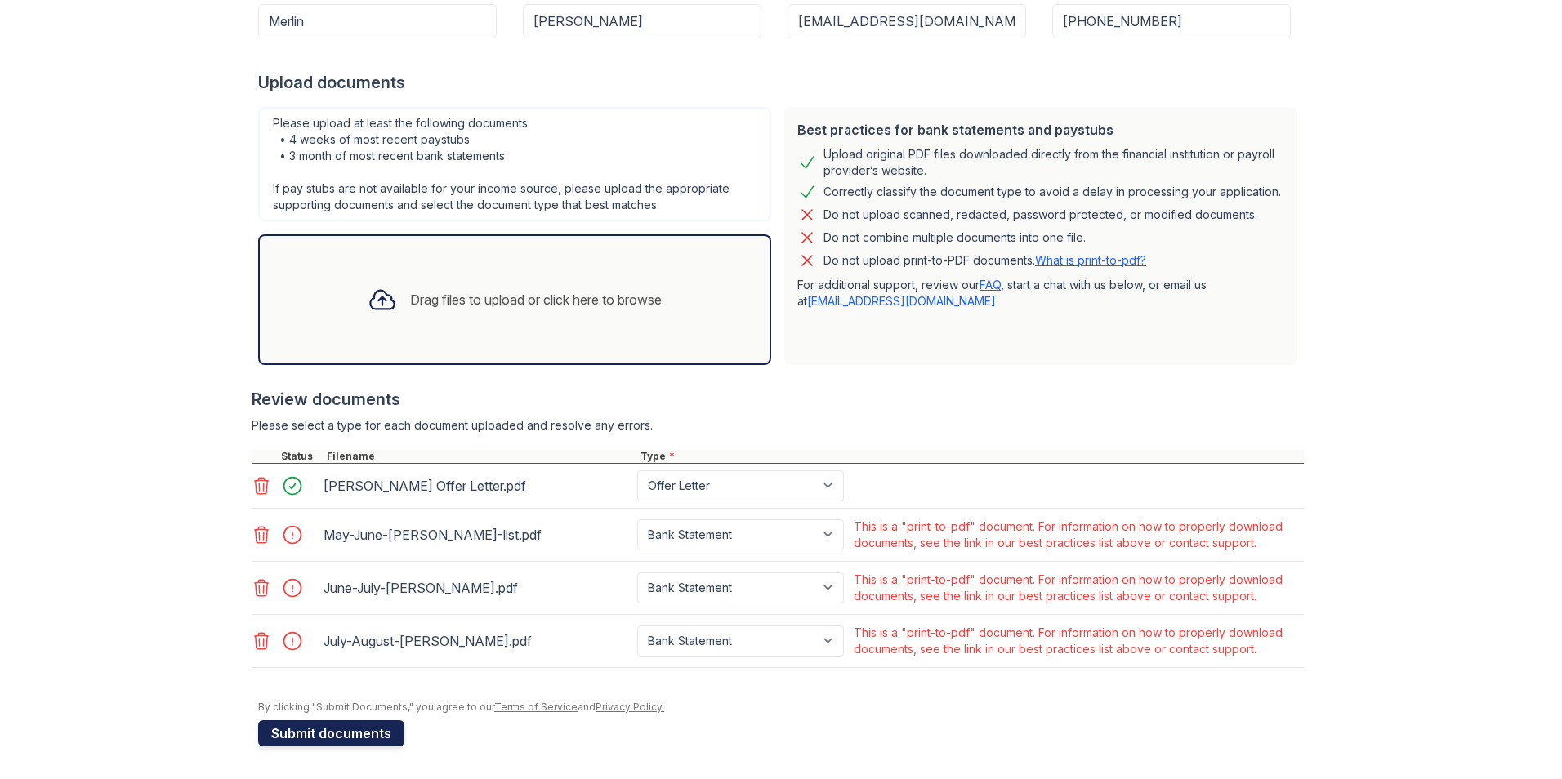
click at [332, 725] on button "Submit documents" at bounding box center [331, 733] width 146 height 26
click at [337, 735] on button "Submit documents" at bounding box center [331, 733] width 146 height 26
click at [252, 537] on icon at bounding box center [262, 535] width 20 height 20
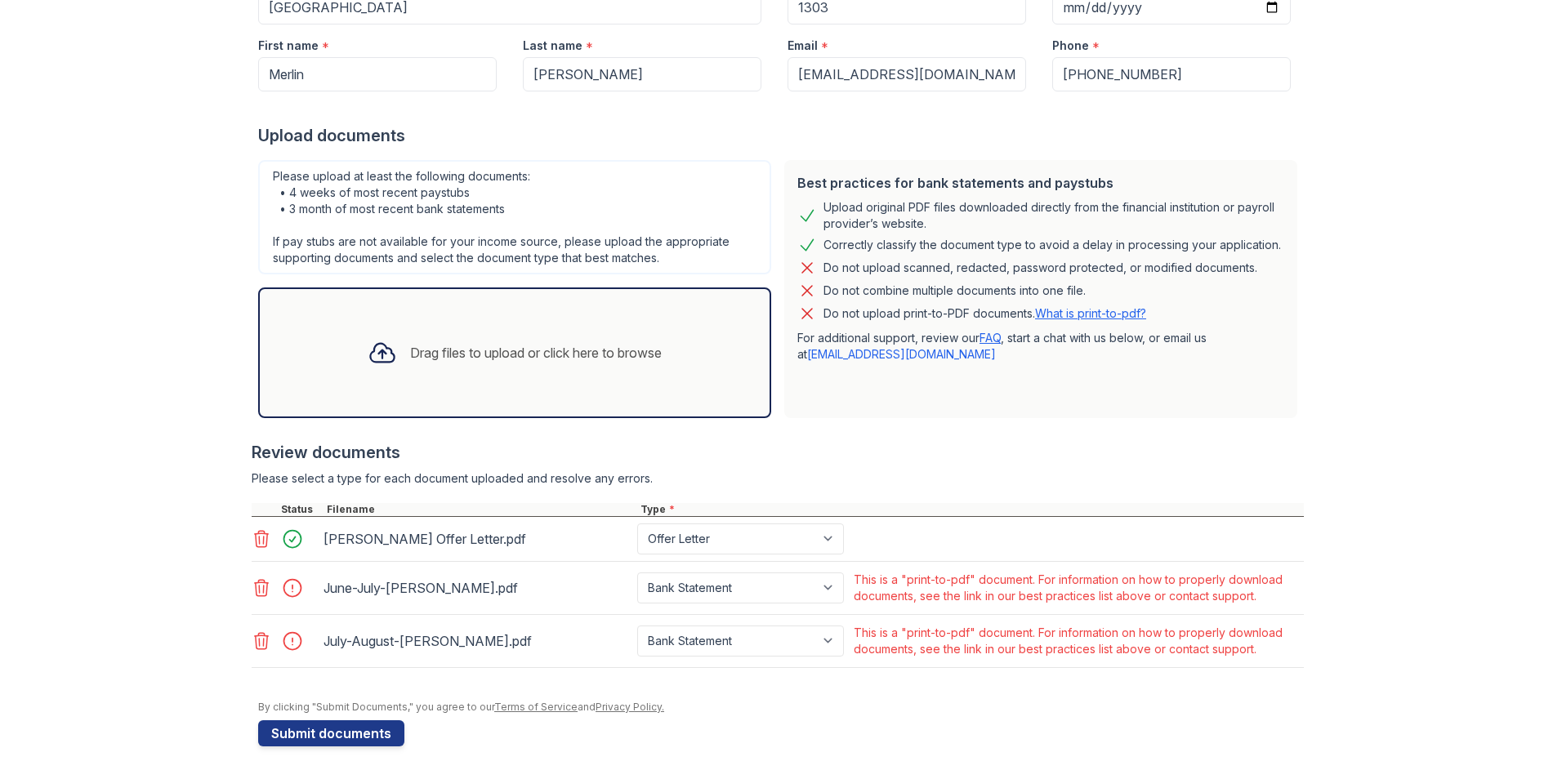
click at [259, 597] on icon at bounding box center [262, 588] width 20 height 20
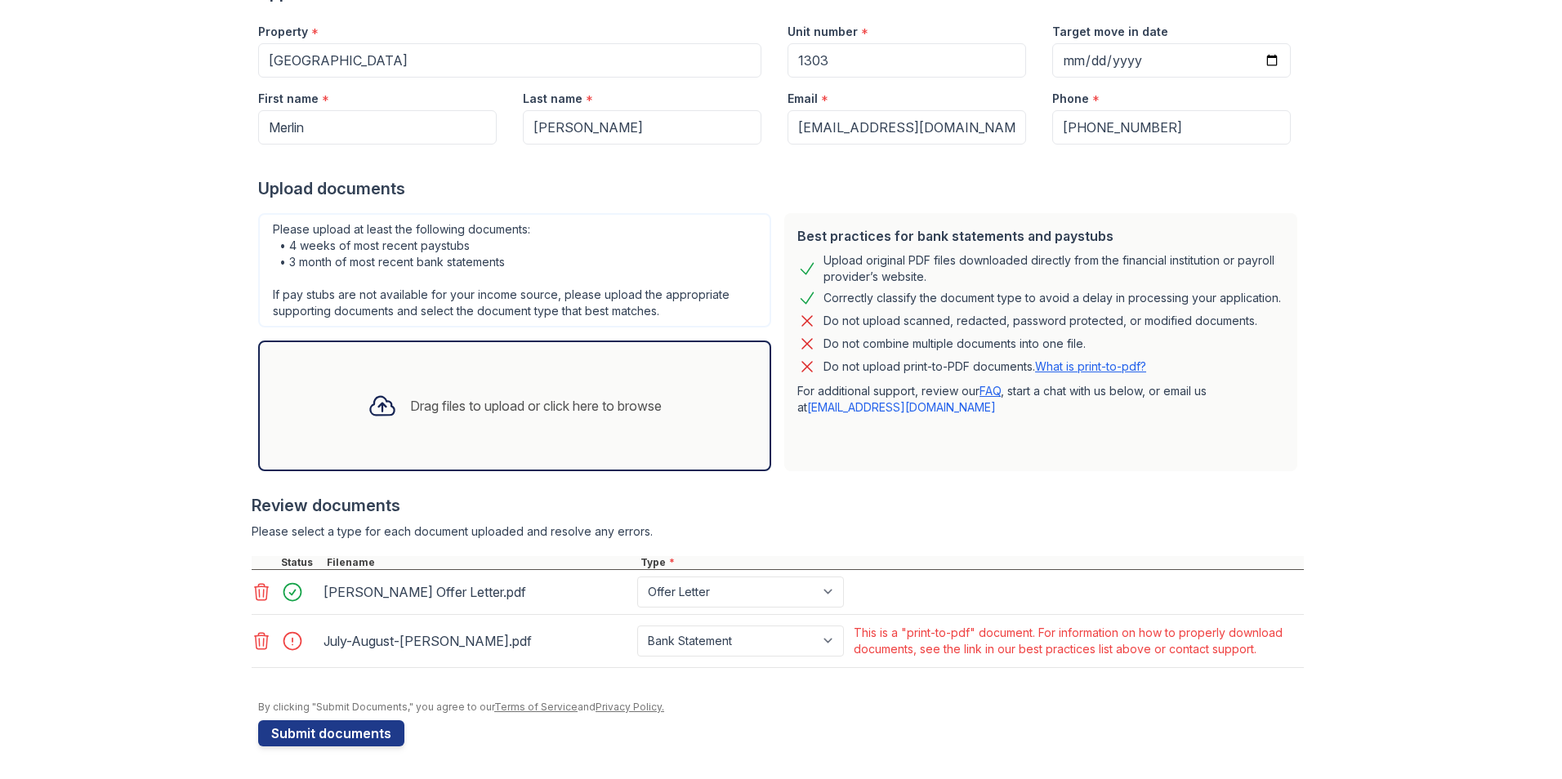
click at [254, 639] on icon at bounding box center [262, 641] width 20 height 20
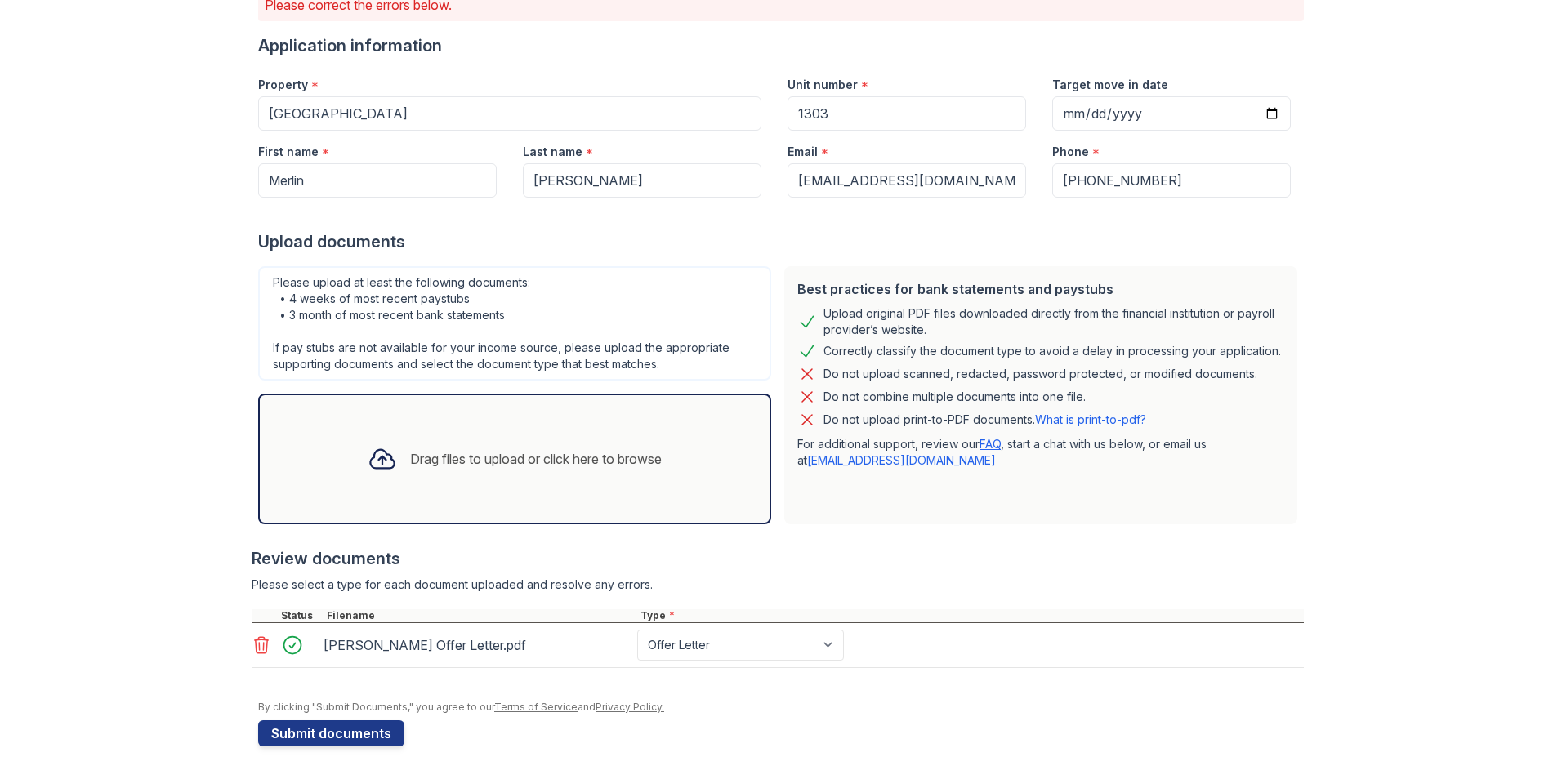
scroll to position [149, 0]
drag, startPoint x: 346, startPoint y: 738, endPoint x: 515, endPoint y: 444, distance: 339.6
click at [526, 450] on form "Application information Property * Venice Isles Unit number * 1303 Target move …" at bounding box center [781, 390] width 1046 height 712
click at [356, 738] on button "Submit documents" at bounding box center [331, 733] width 146 height 26
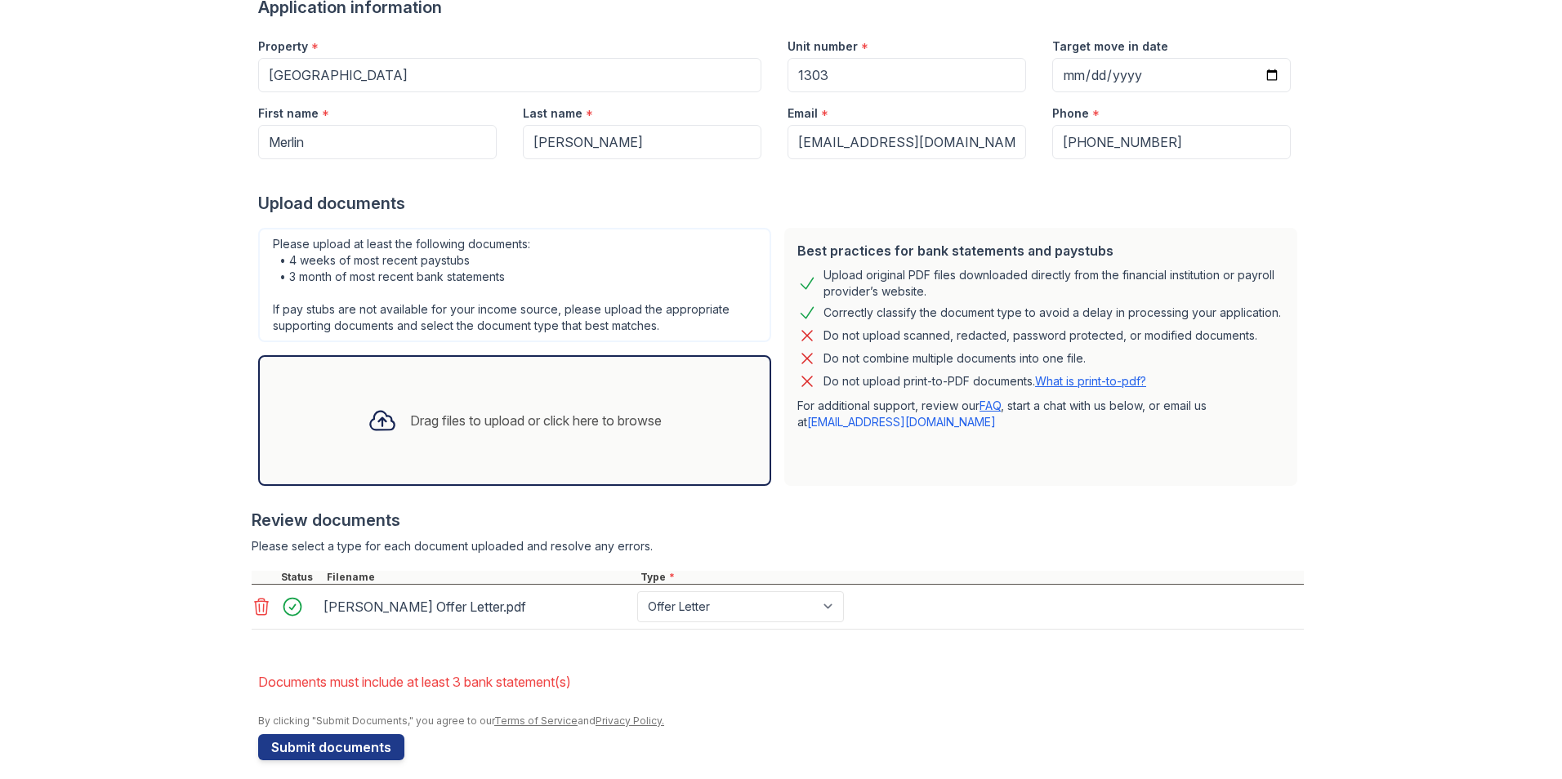
scroll to position [201, 0]
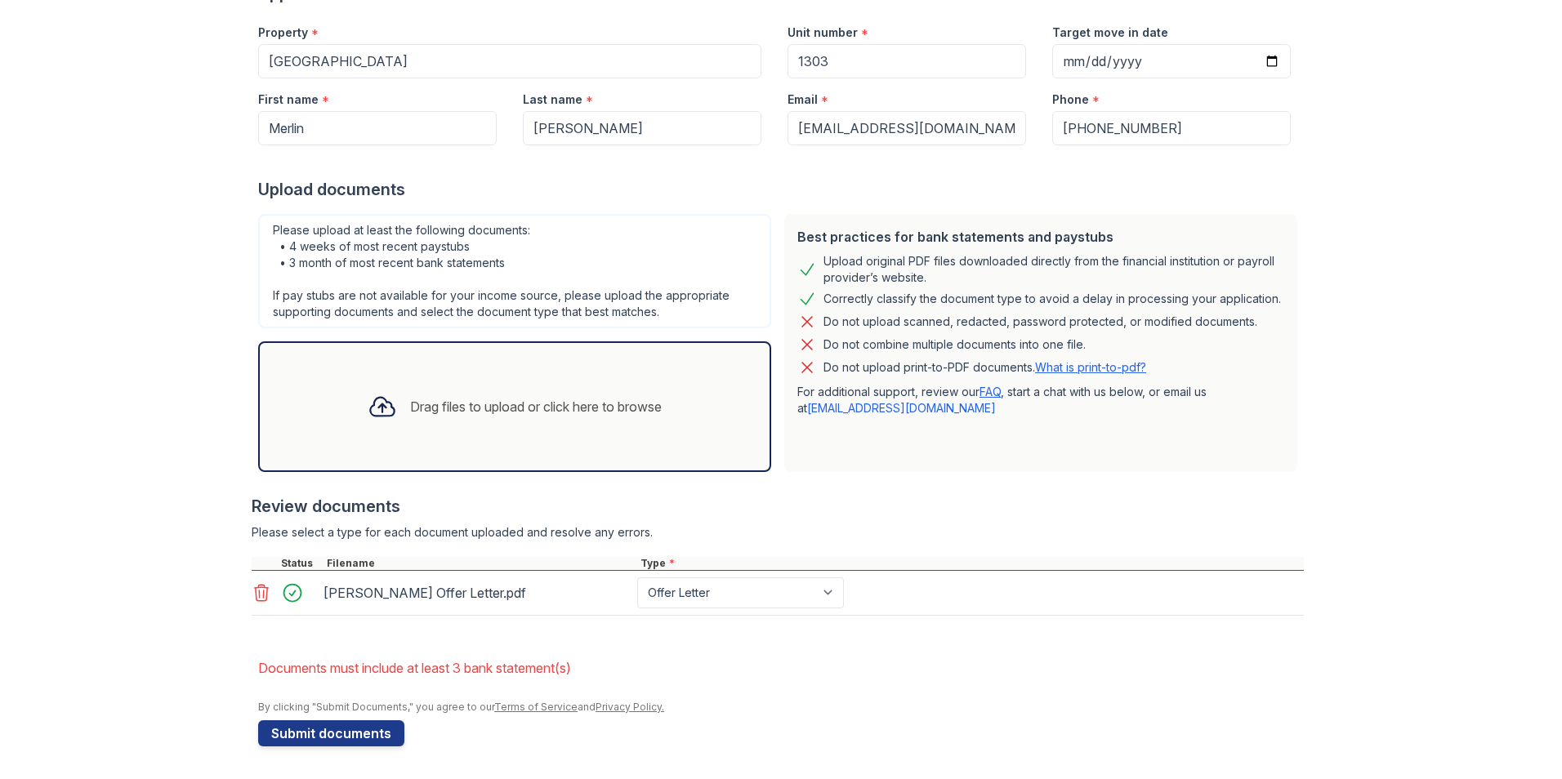
click at [432, 404] on div "Drag files to upload or click here to browse" at bounding box center [536, 407] width 252 height 20
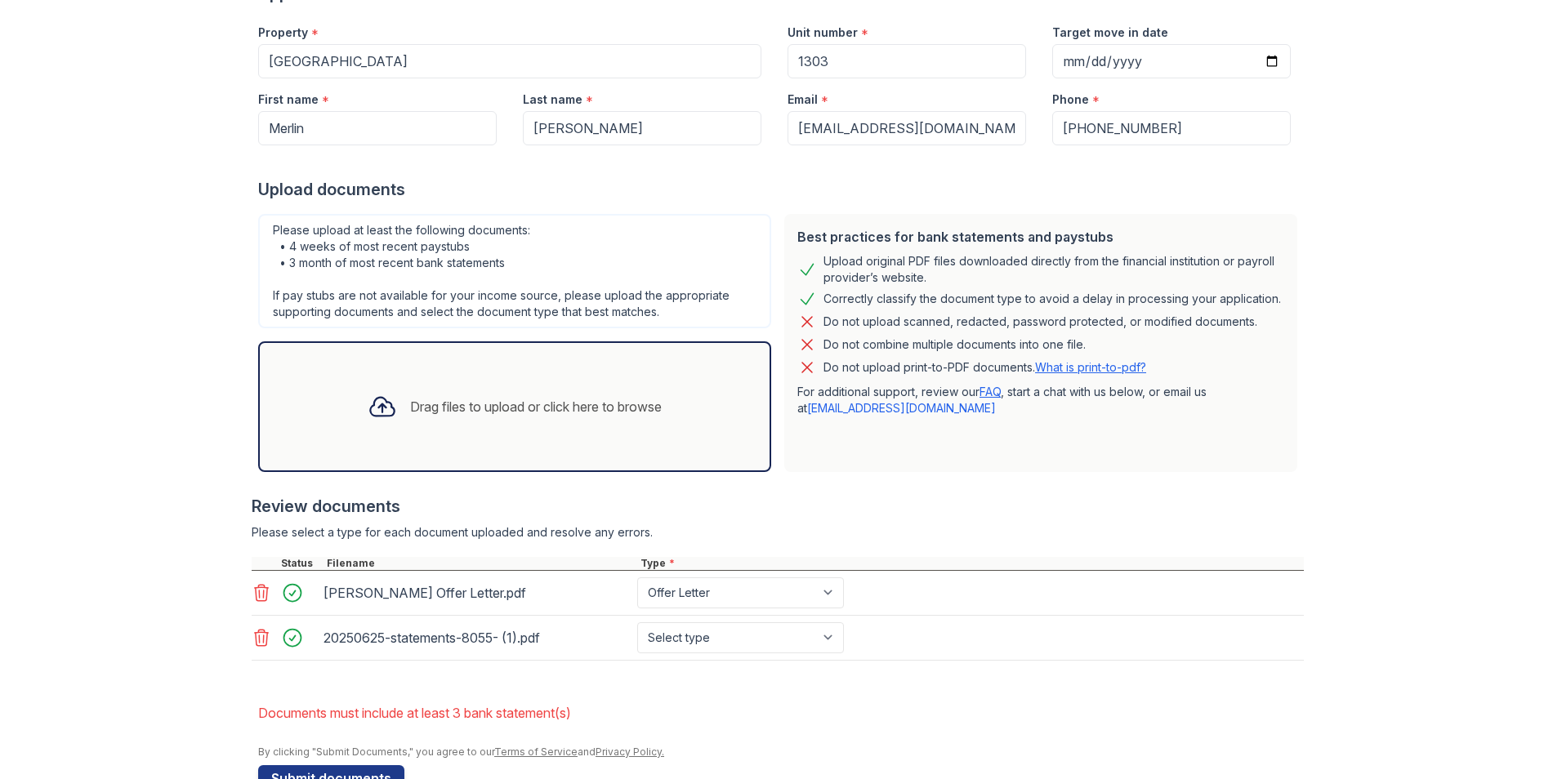
click at [466, 435] on div "Drag files to upload or click here to browse" at bounding box center [514, 406] width 513 height 131
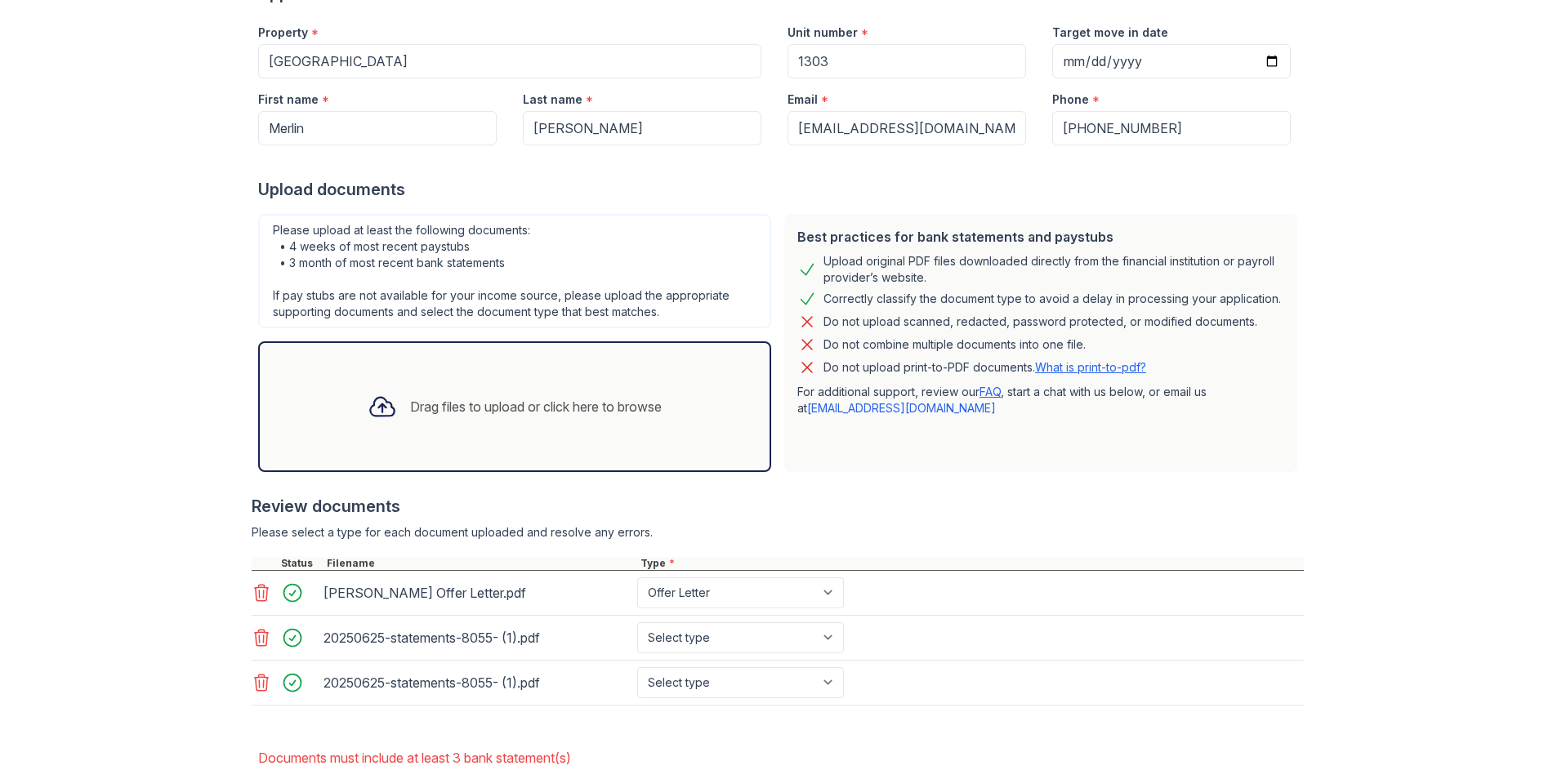
click at [467, 434] on div "Drag files to upload or click here to browse" at bounding box center [515, 407] width 320 height 56
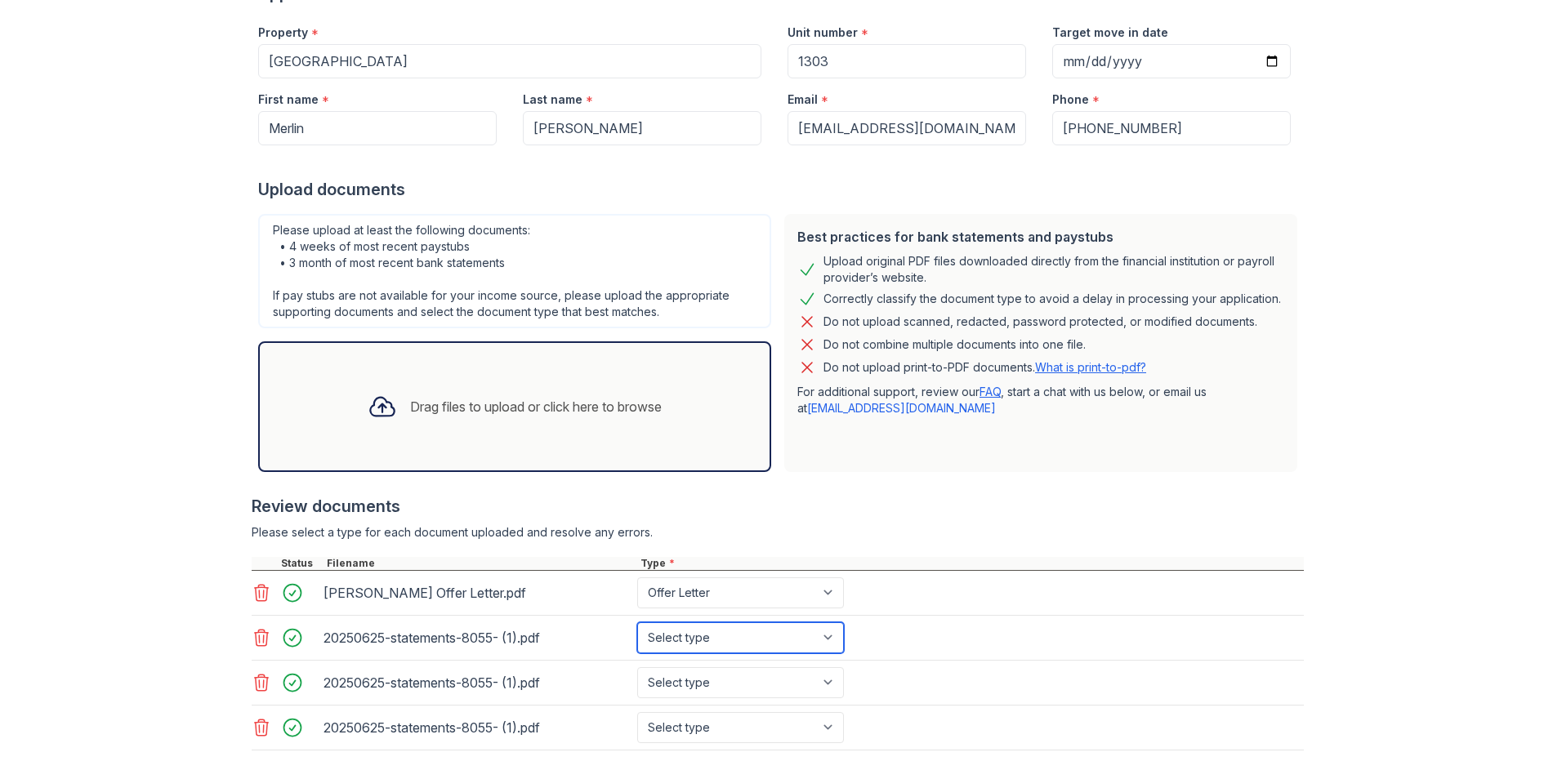
click at [827, 634] on select "Select type Paystub Bank Statement Offer Letter Tax Documents Benefit Award Let…" at bounding box center [740, 637] width 207 height 31
select select "bank_statement"
click at [637, 622] on select "Select type Paystub Bank Statement Offer Letter Tax Documents Benefit Award Let…" at bounding box center [740, 637] width 207 height 31
click at [726, 689] on select "Select type Paystub Bank Statement Offer Letter Tax Documents Benefit Award Let…" at bounding box center [740, 682] width 207 height 31
select select "bank_statement"
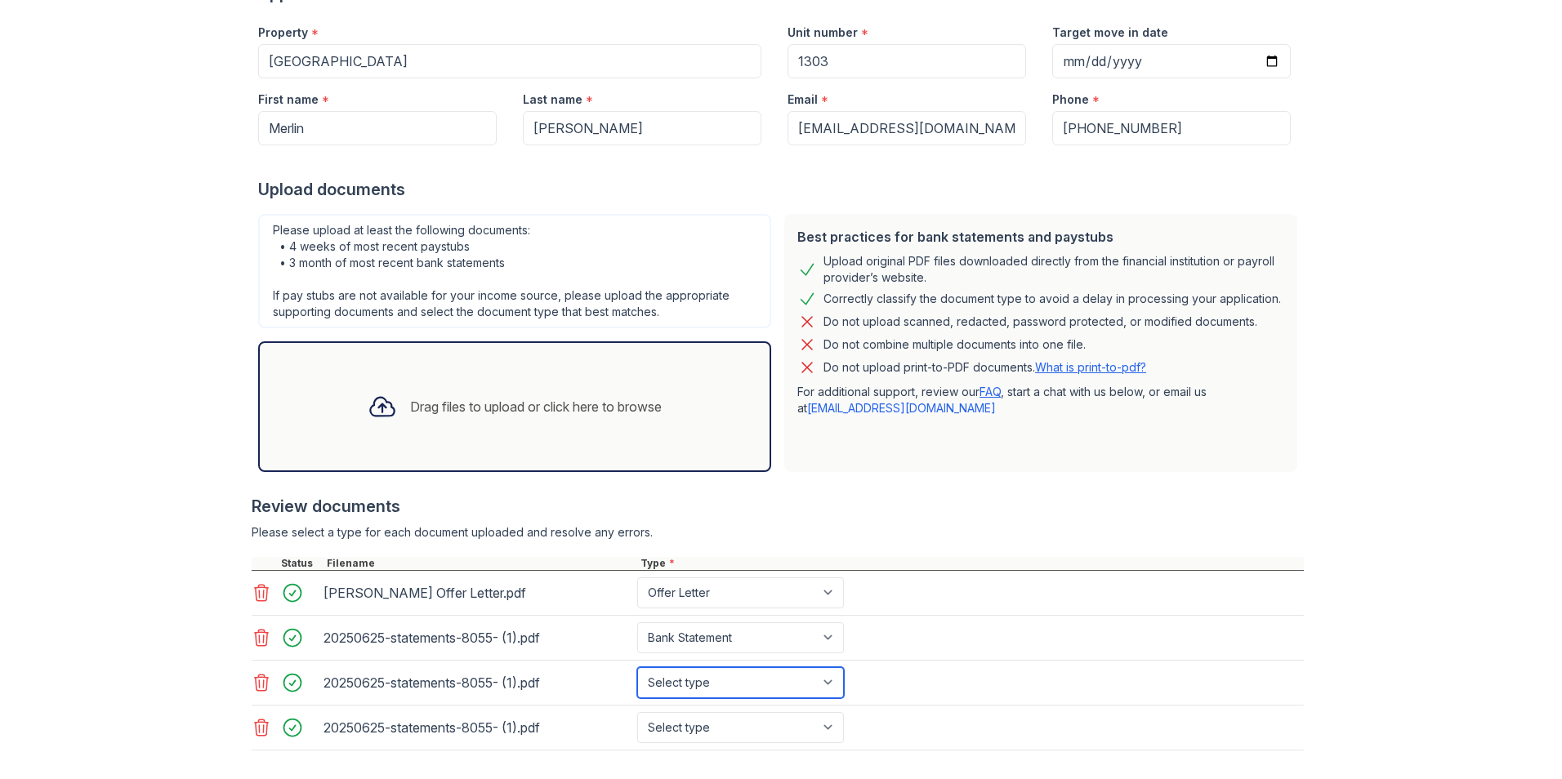
click at [637, 667] on select "Select type Paystub Bank Statement Offer Letter Tax Documents Benefit Award Let…" at bounding box center [740, 682] width 207 height 31
click at [714, 724] on select "Select type Paystub Bank Statement Offer Letter Tax Documents Benefit Award Let…" at bounding box center [740, 727] width 207 height 31
select select "bank_statement"
click at [637, 712] on select "Select type Paystub Bank Statement Offer Letter Tax Documents Benefit Award Let…" at bounding box center [740, 727] width 207 height 31
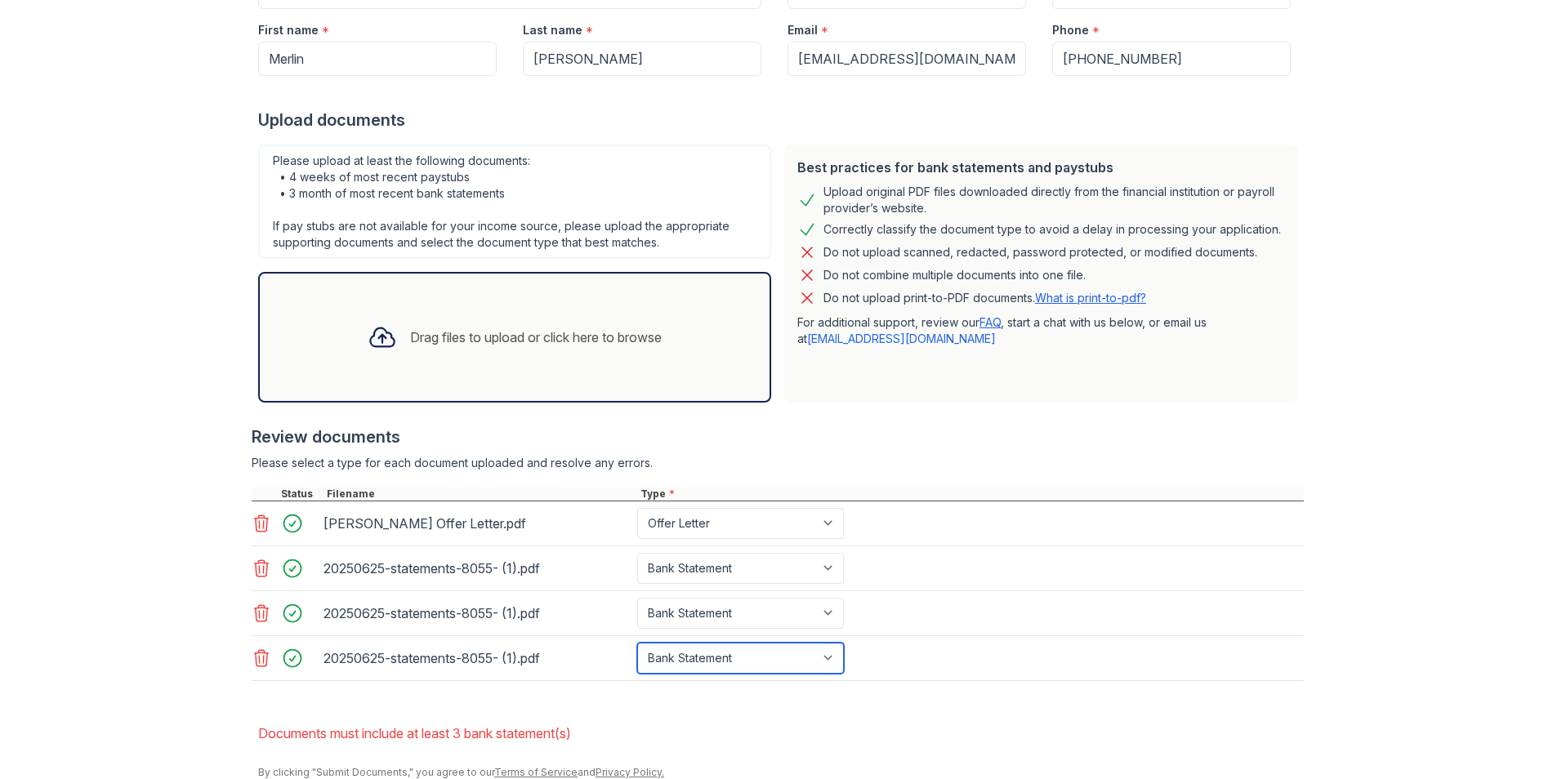
scroll to position [336, 0]
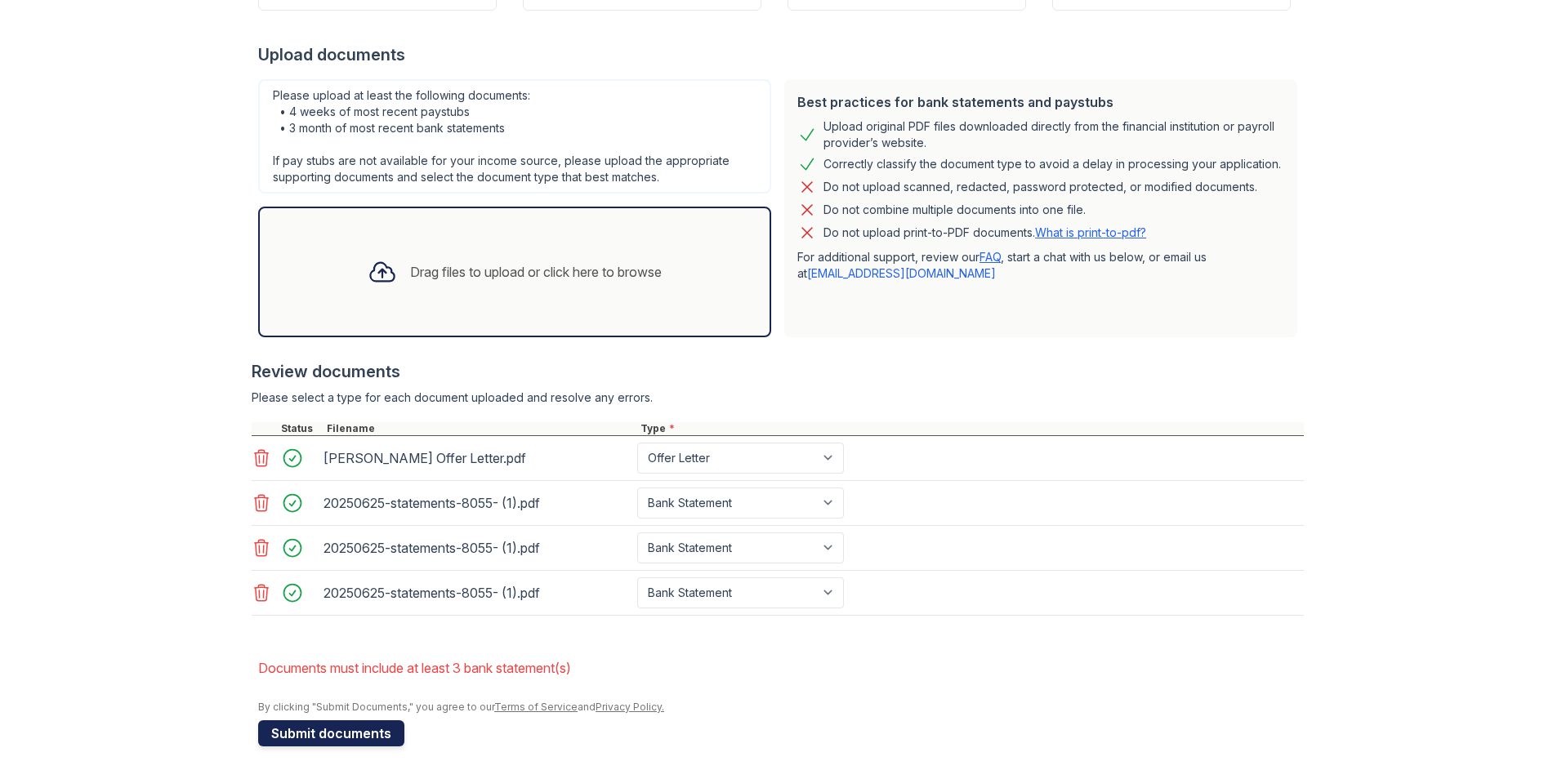
click at [331, 738] on button "Submit documents" at bounding box center [331, 733] width 146 height 26
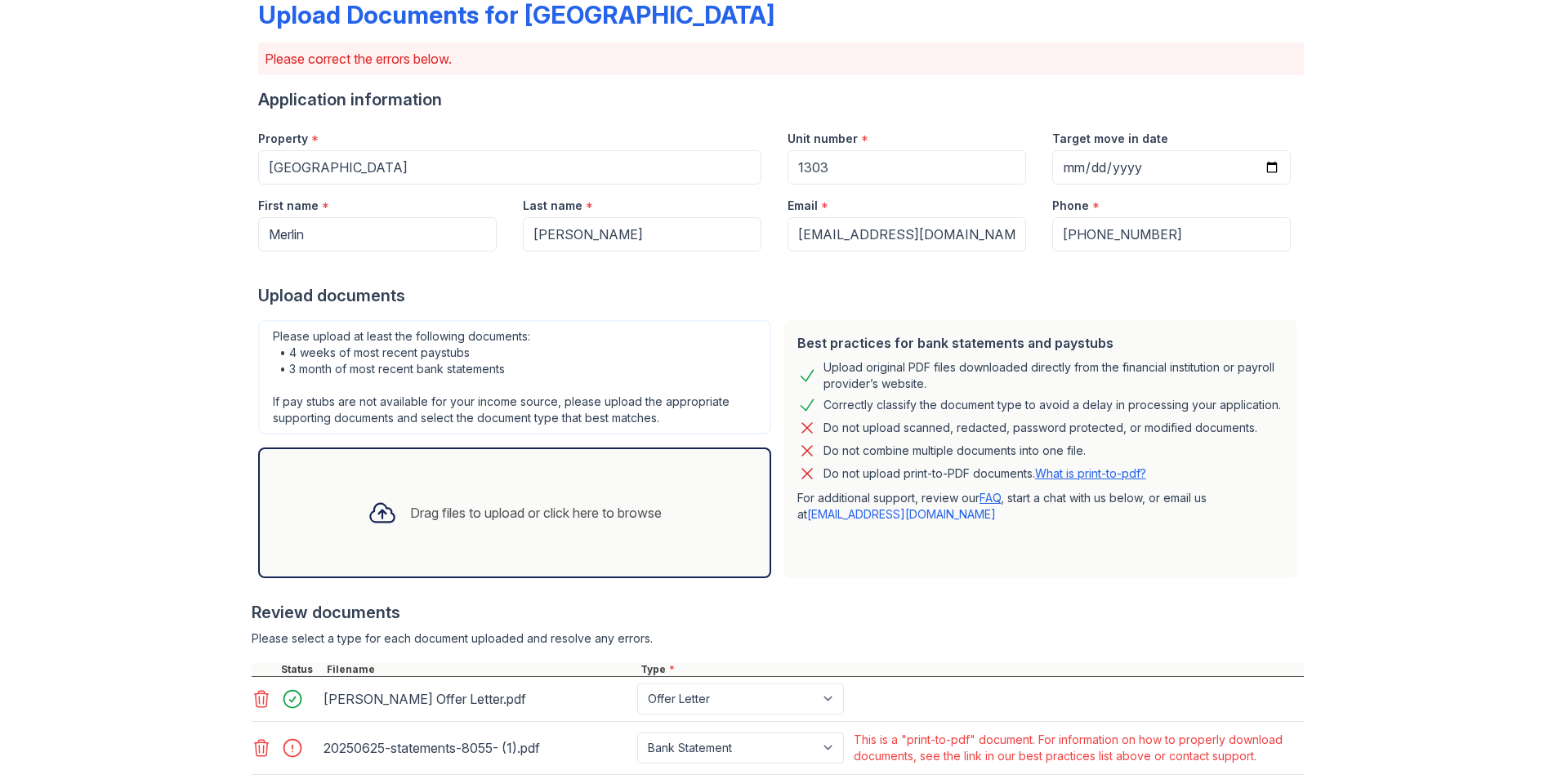
scroll to position [245, 0]
